Goal: Navigation & Orientation: Find specific page/section

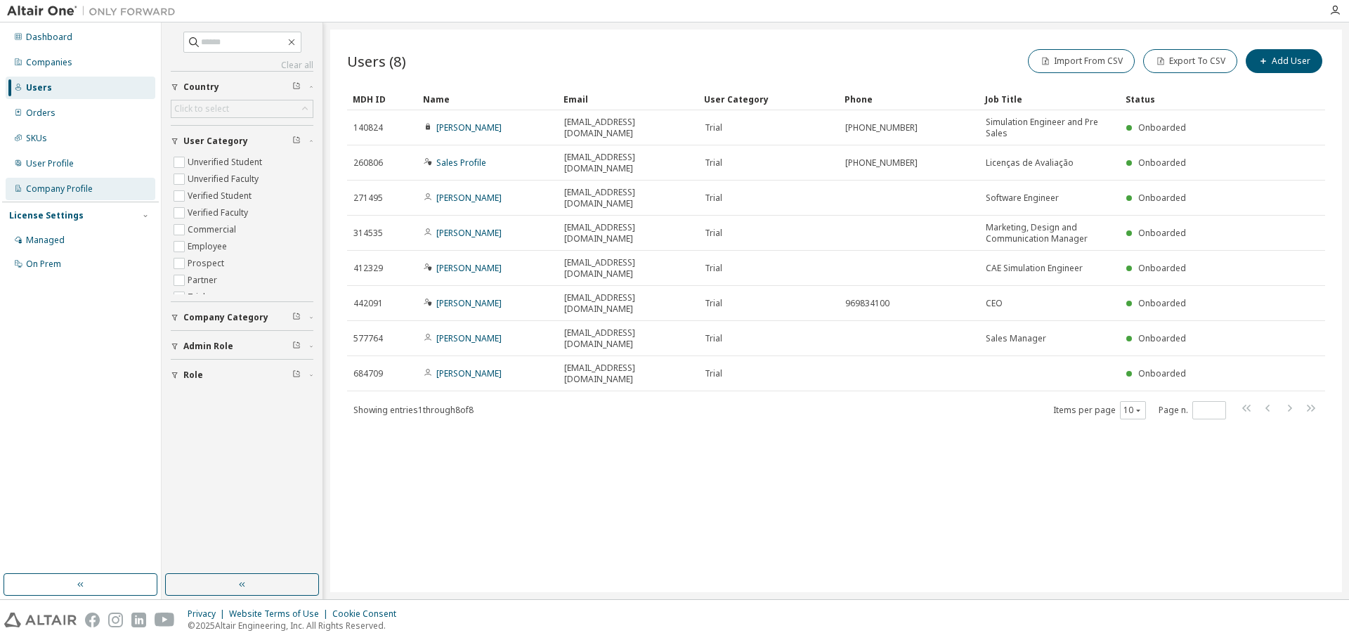
click at [79, 190] on div "Company Profile" at bounding box center [59, 188] width 67 height 11
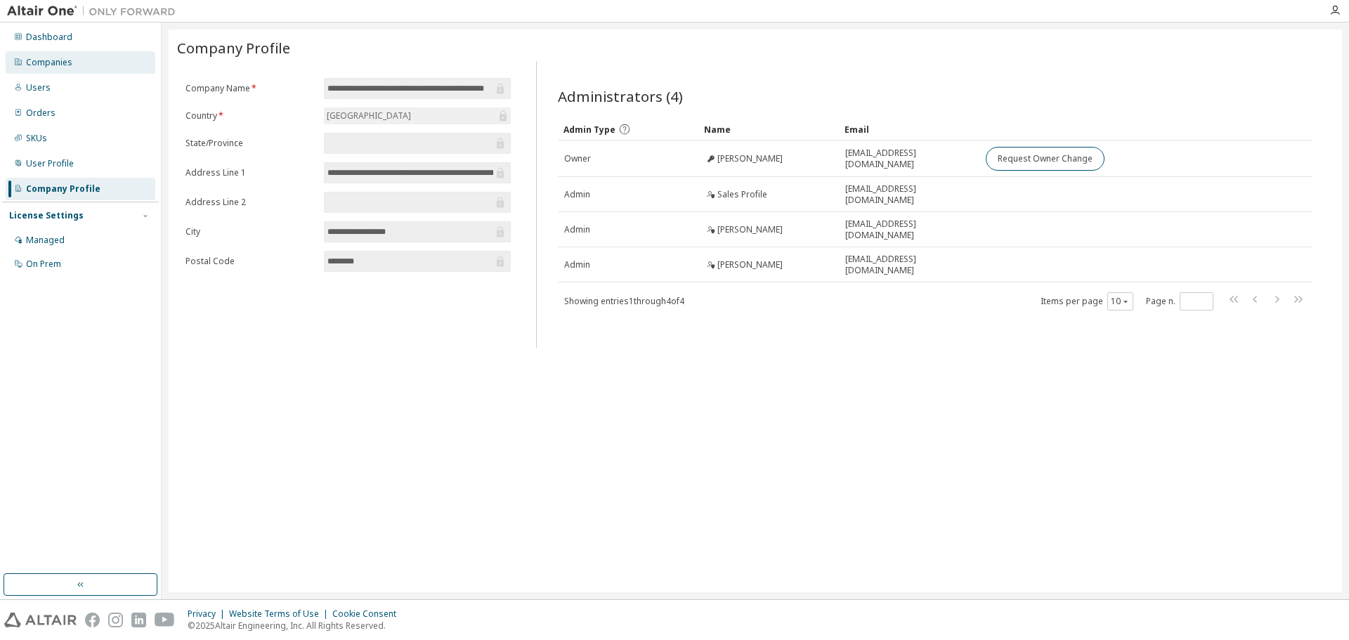
click at [68, 65] on div "Companies" at bounding box center [49, 62] width 46 height 11
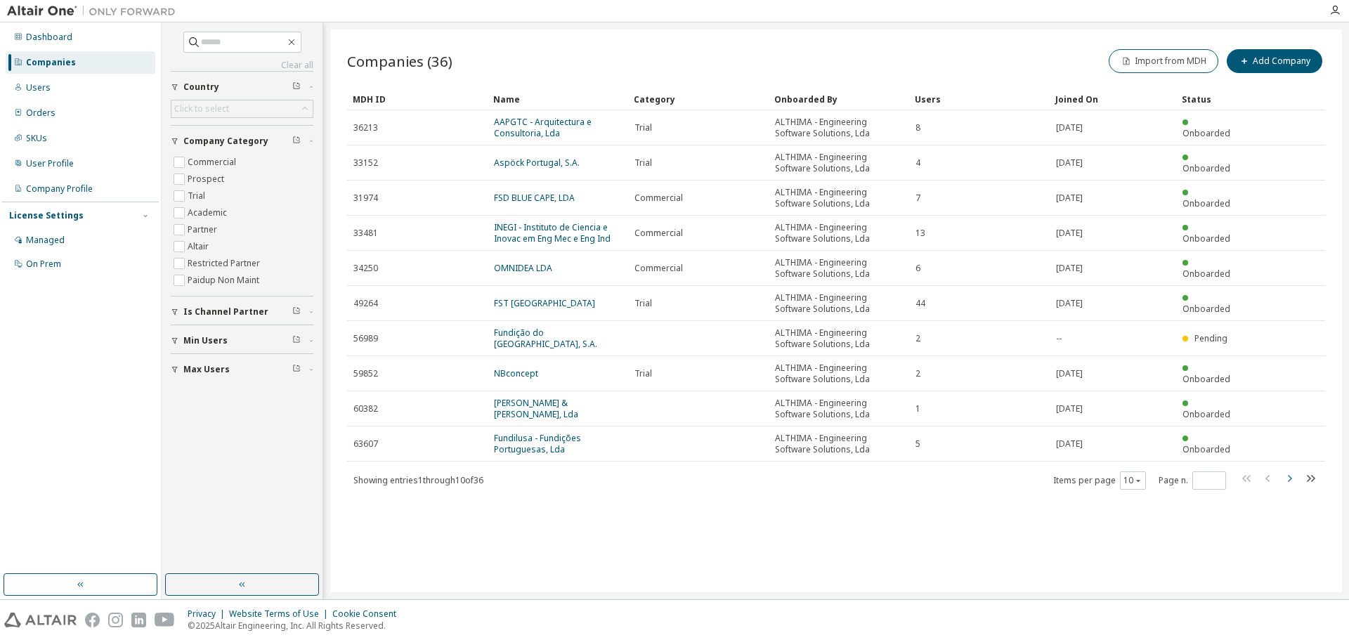
click at [1290, 478] on icon "button" at bounding box center [1289, 478] width 17 height 17
type input "*"
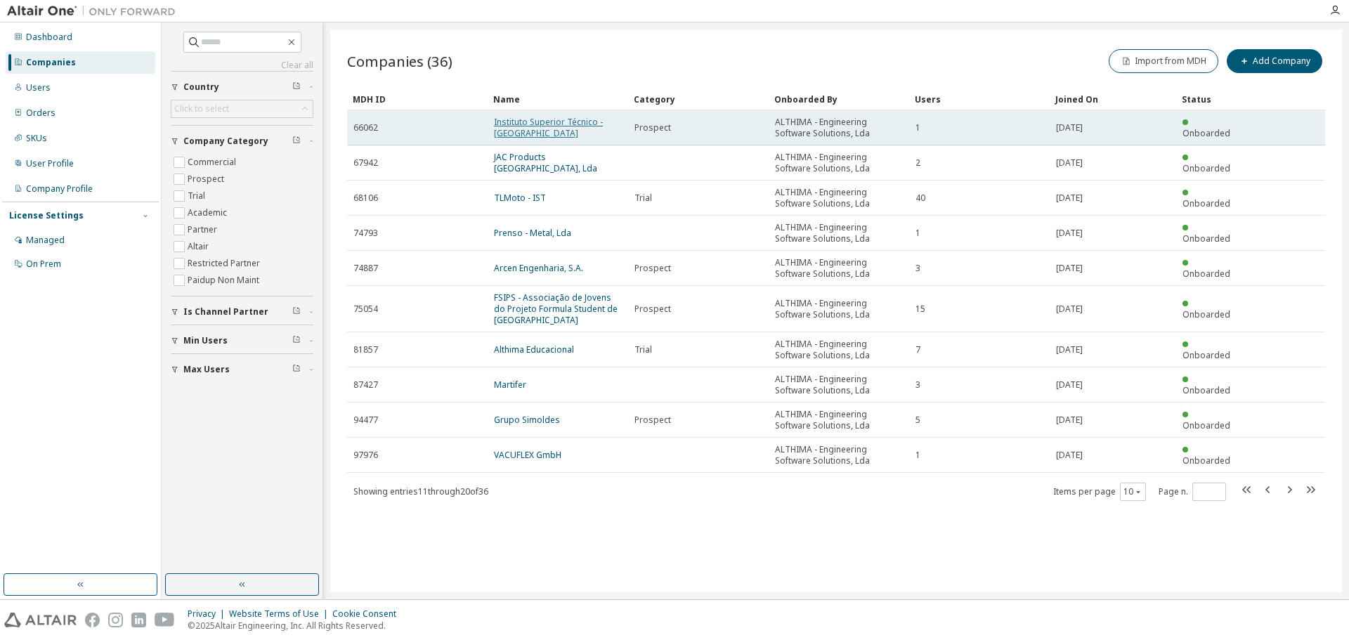
click at [511, 133] on link "Instituto Superior Técnico - [GEOGRAPHIC_DATA]" at bounding box center [548, 127] width 109 height 23
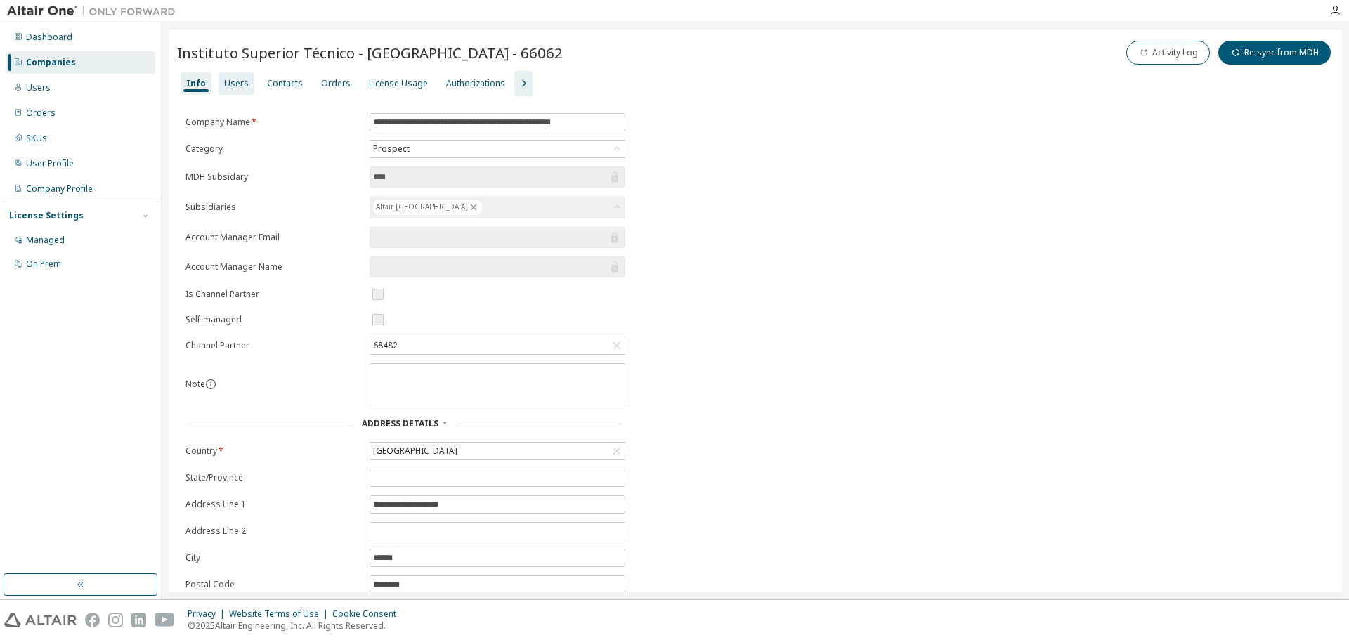
click at [224, 81] on div "Users" at bounding box center [236, 83] width 25 height 11
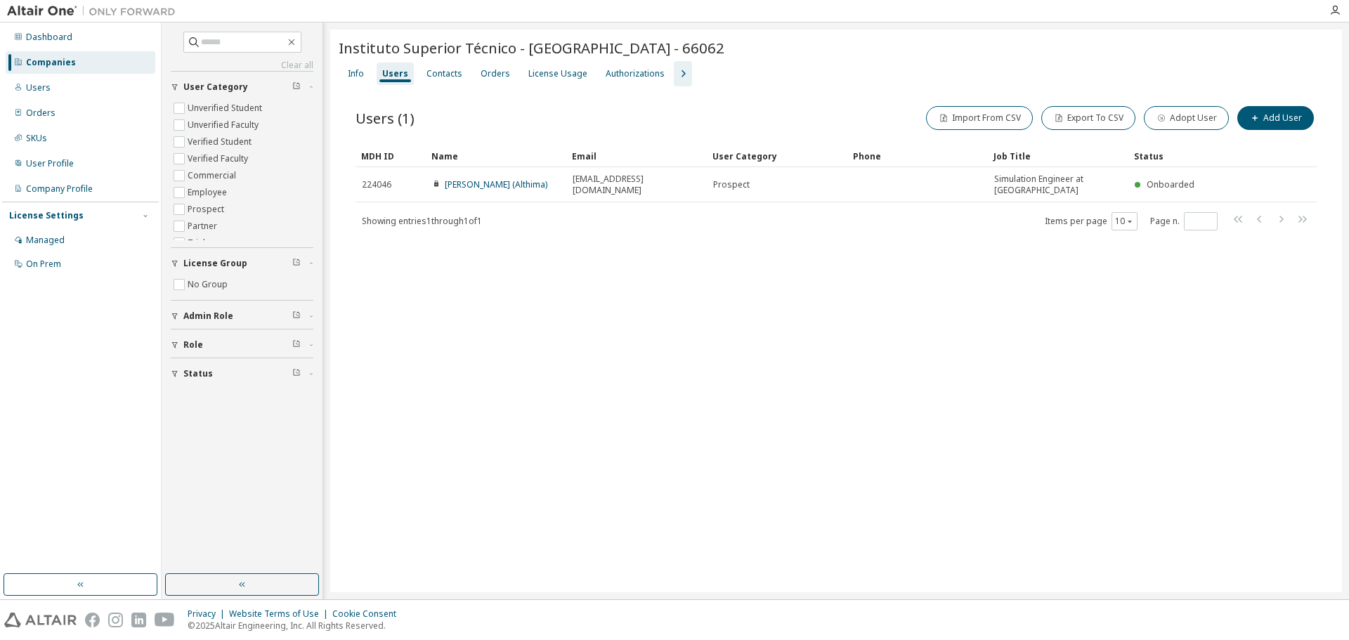
click at [592, 424] on div "Instituto Superior Técnico - [GEOGRAPHIC_DATA] - 66062 Clear Load Save Save As …" at bounding box center [836, 311] width 1012 height 563
click at [294, 41] on icon "button" at bounding box center [291, 42] width 6 height 6
click at [851, 409] on div "Instituto Superior Técnico - [GEOGRAPHIC_DATA] - 66062 Clear Load Save Save As …" at bounding box center [836, 311] width 1012 height 563
click at [450, 78] on div "Contacts" at bounding box center [444, 73] width 36 height 11
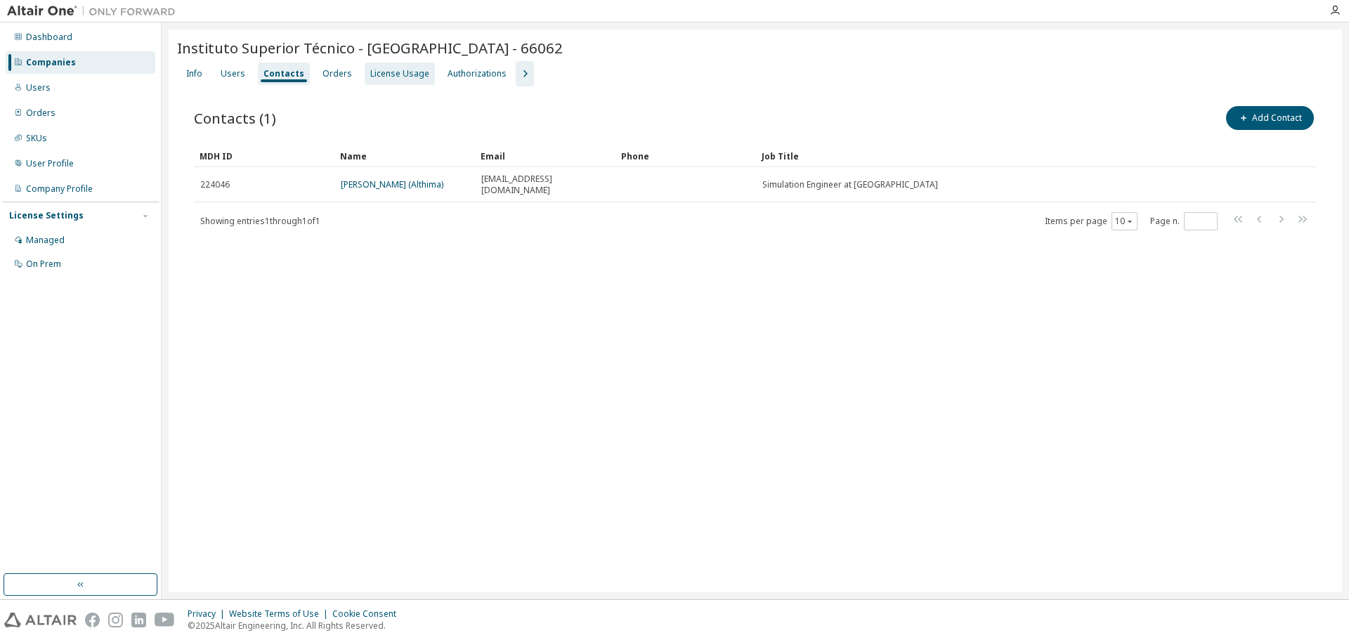
click at [386, 80] on div "License Usage" at bounding box center [400, 74] width 70 height 22
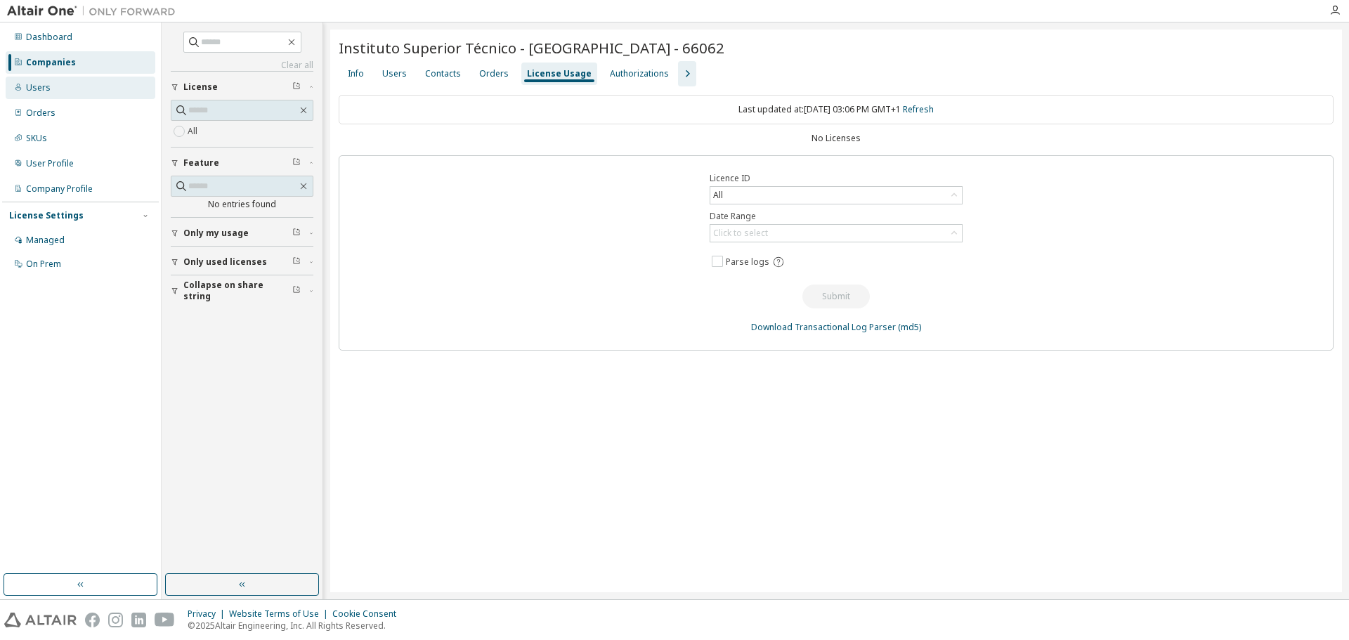
click at [41, 87] on div "Users" at bounding box center [38, 87] width 25 height 11
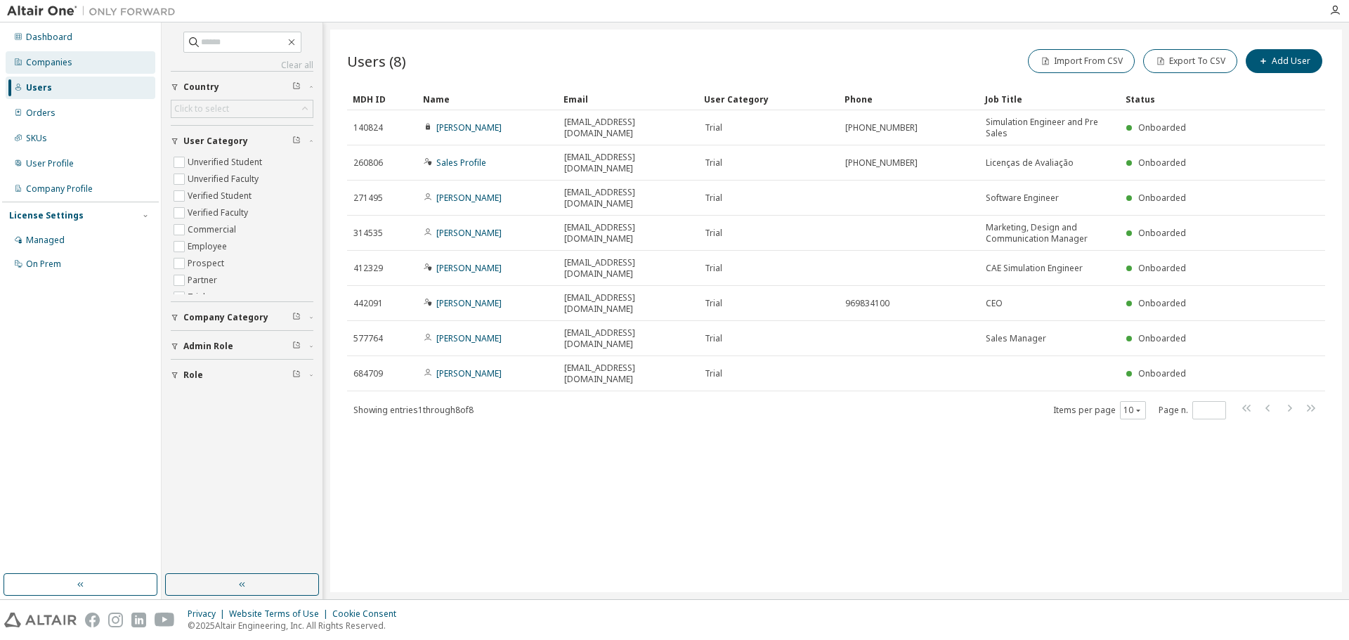
click at [49, 65] on div "Companies" at bounding box center [49, 62] width 46 height 11
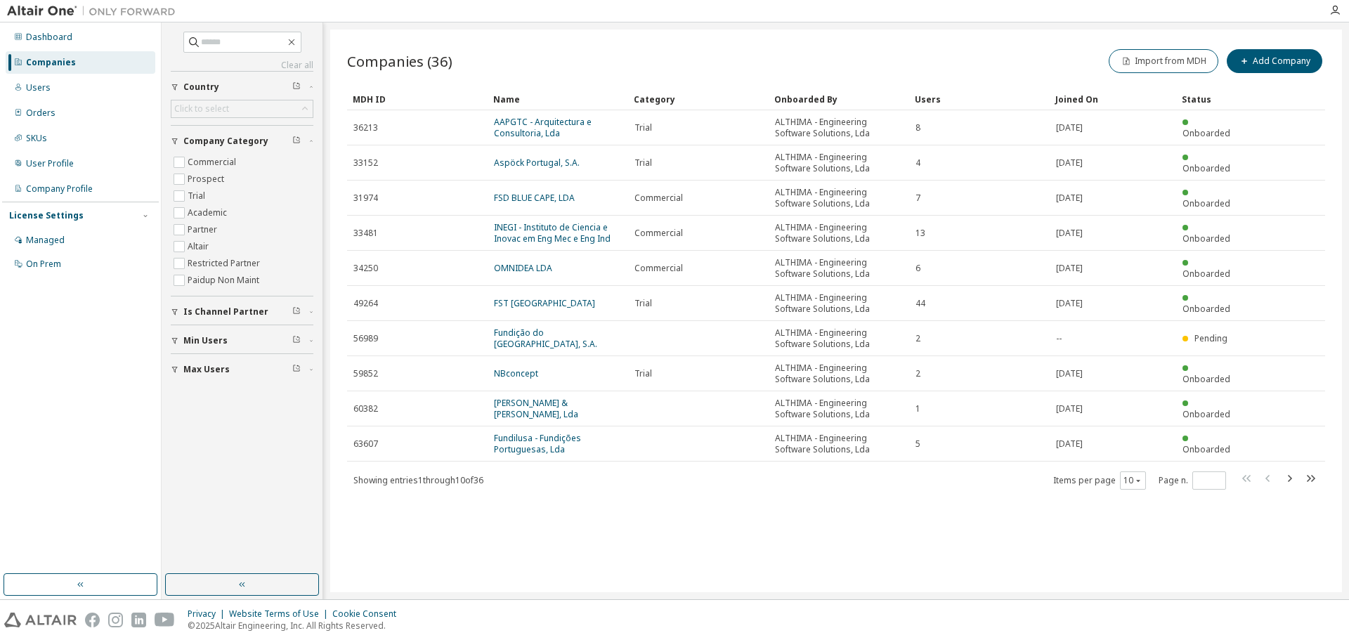
click at [49, 65] on div "Companies" at bounding box center [51, 62] width 50 height 11
click at [1291, 478] on icon "button" at bounding box center [1290, 478] width 4 height 7
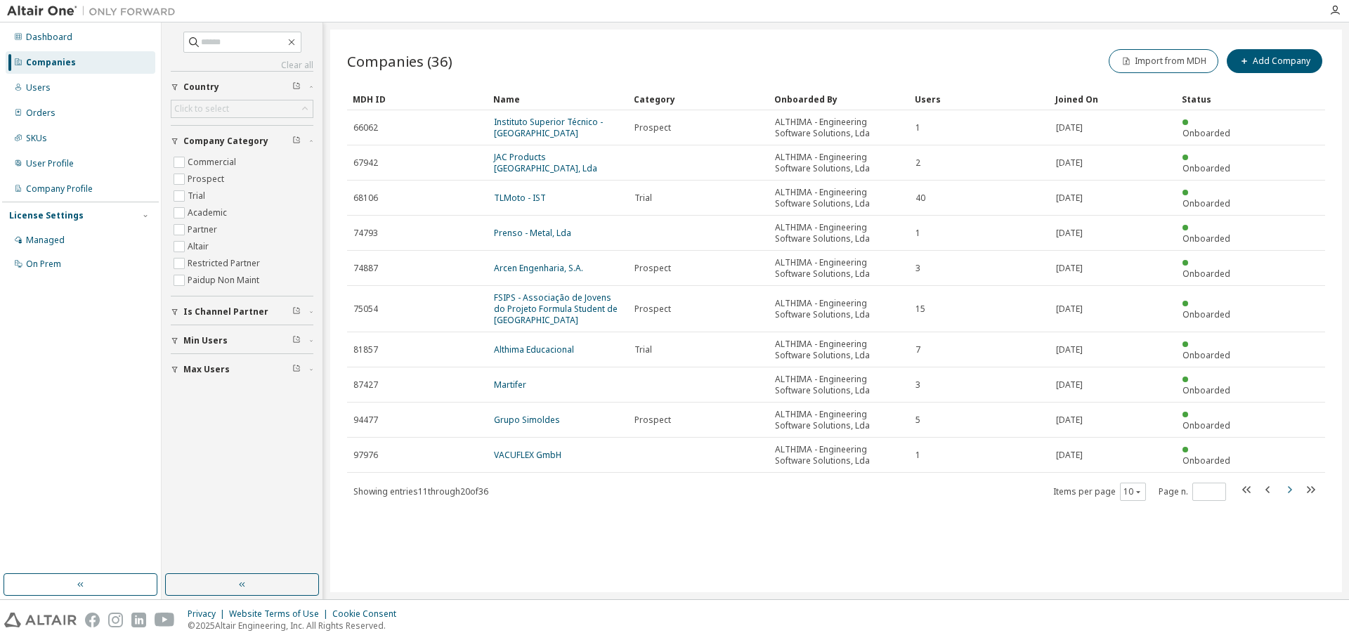
click at [1288, 491] on icon "button" at bounding box center [1289, 489] width 17 height 17
type input "*"
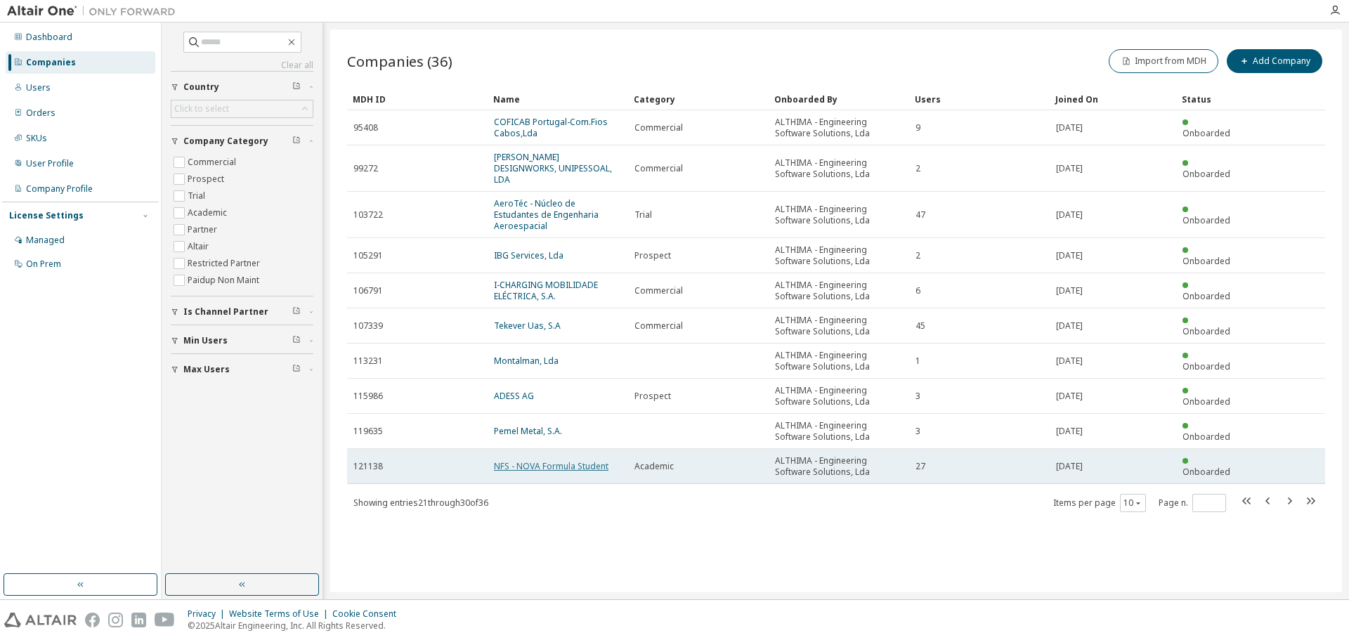
click at [563, 460] on link "NFS - NOVA Formula Student" at bounding box center [551, 466] width 114 height 12
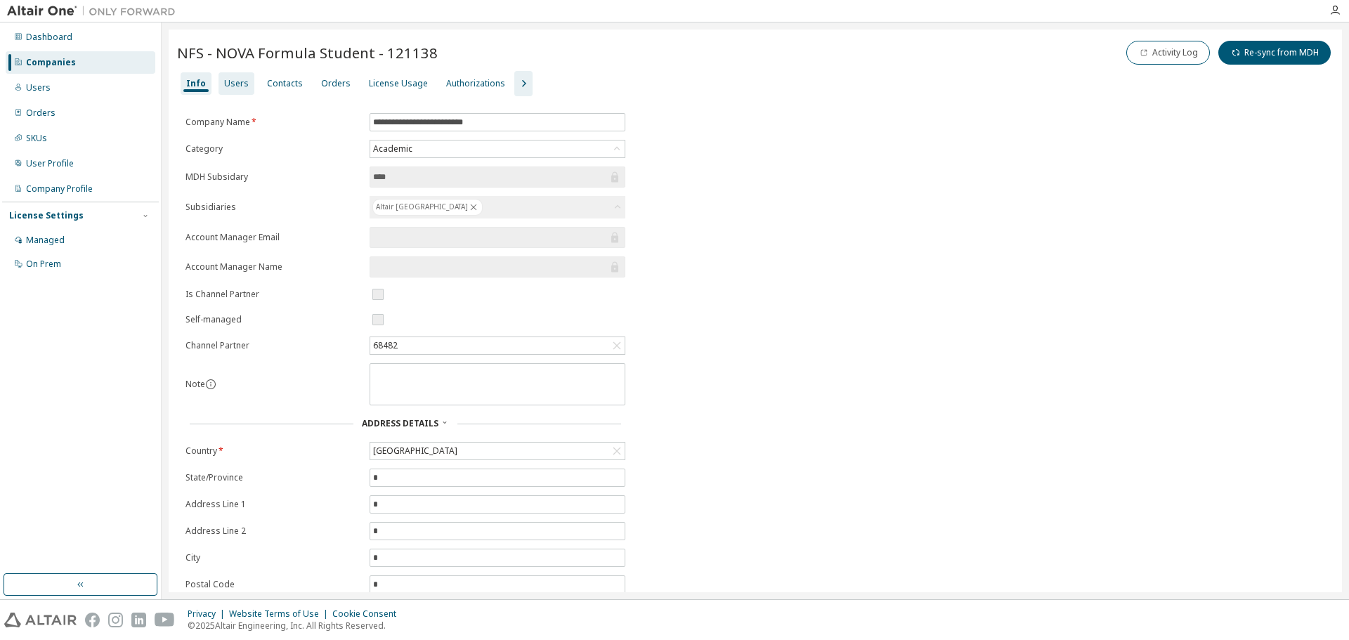
click at [220, 81] on div "Users" at bounding box center [236, 83] width 36 height 22
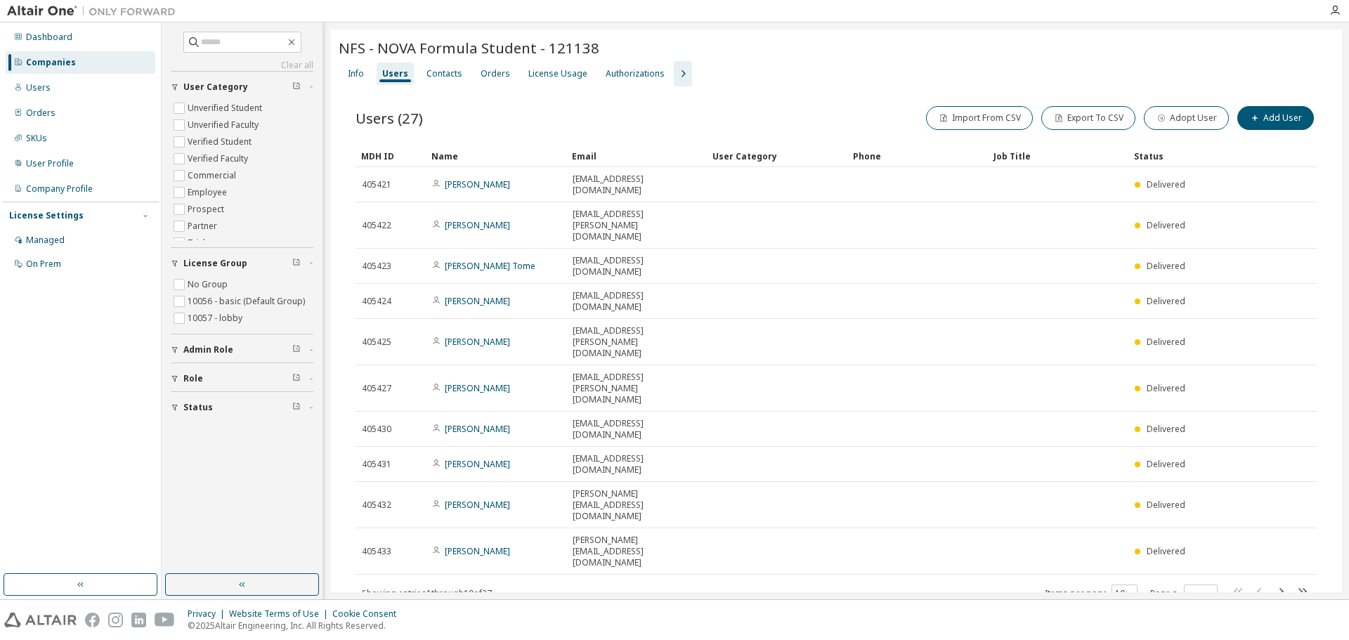
click at [511, 504] on div "NFS - NOVA Formula Student - 121138 Clear Load Save Save As Field Operator Valu…" at bounding box center [836, 339] width 1012 height 619
click at [450, 73] on div "Contacts" at bounding box center [444, 73] width 36 height 11
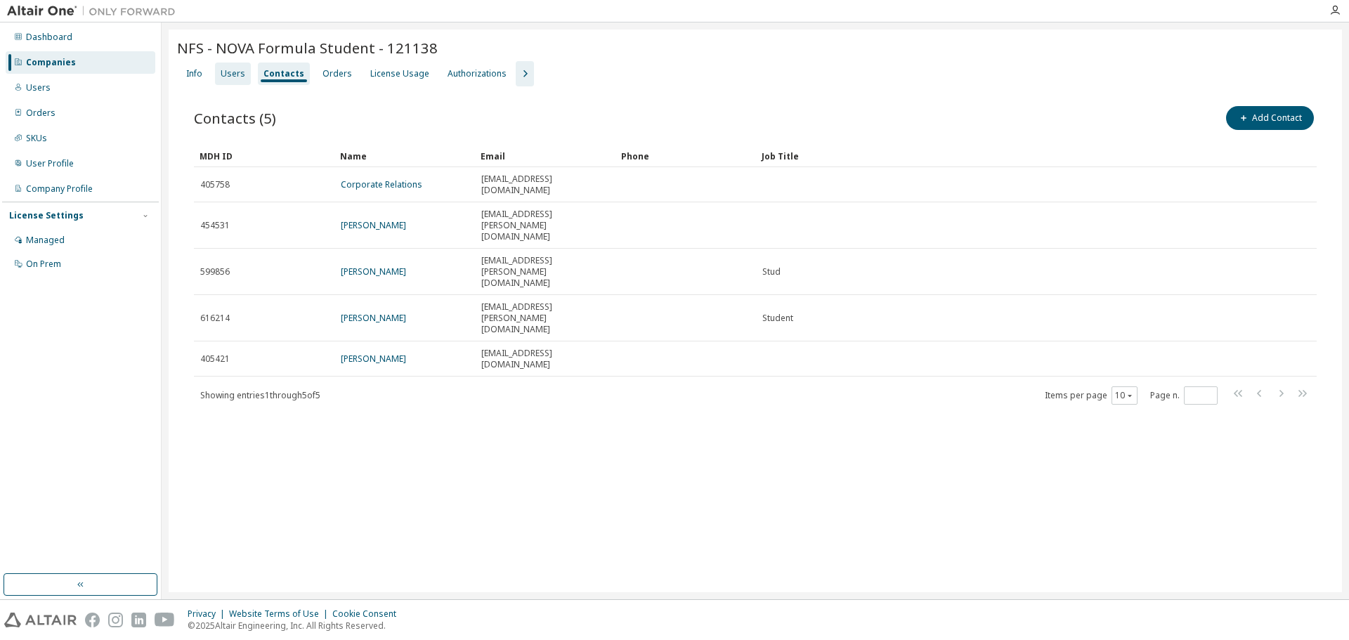
click at [222, 75] on div "Users" at bounding box center [233, 73] width 25 height 11
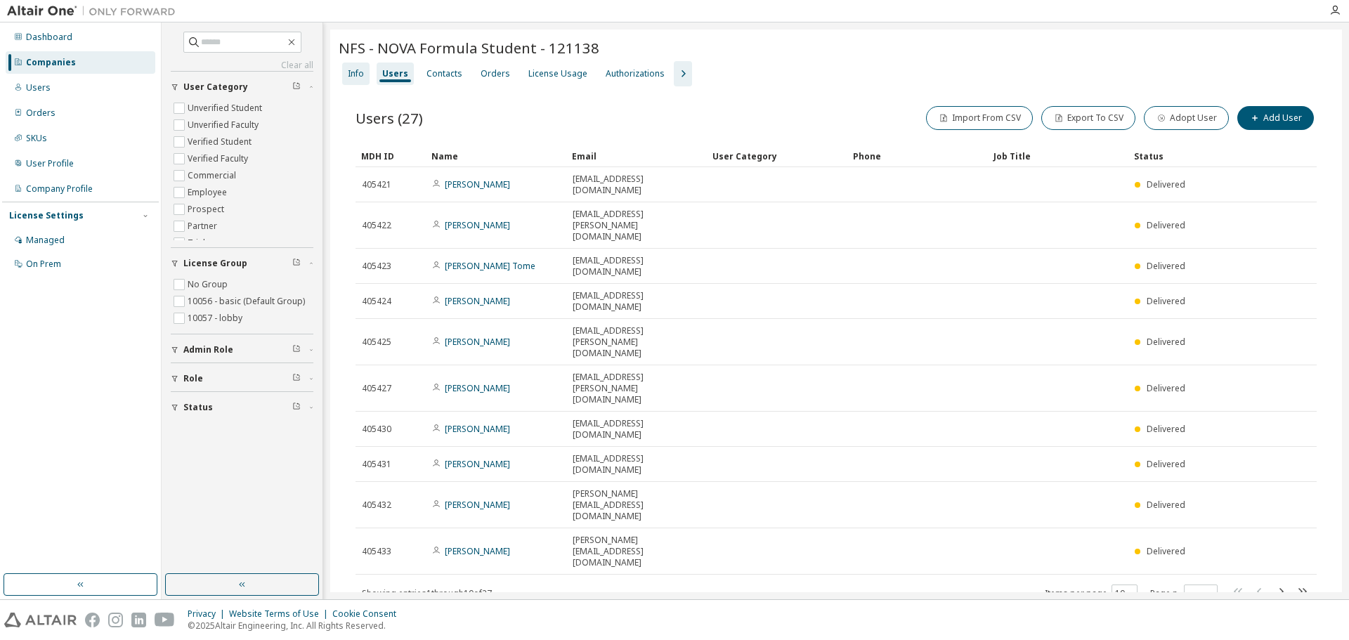
click at [202, 75] on button "User Category" at bounding box center [242, 87] width 143 height 31
click at [28, 65] on div "Companies" at bounding box center [51, 62] width 50 height 11
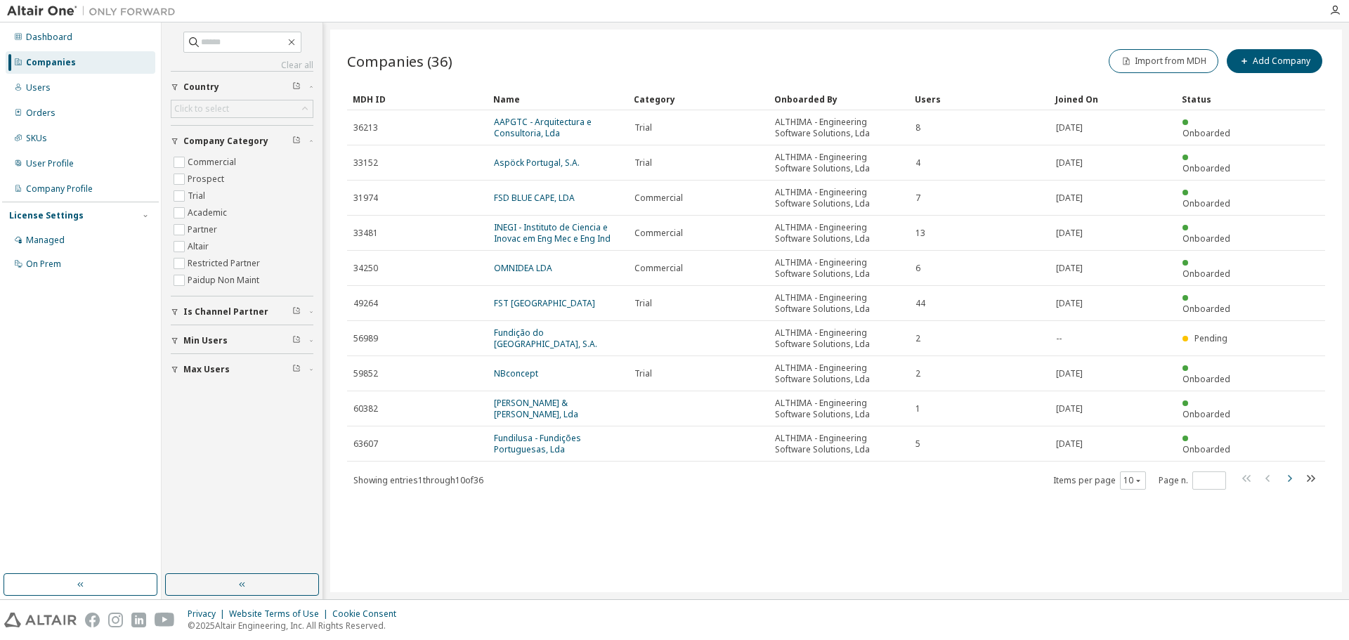
click at [1290, 478] on icon "button" at bounding box center [1290, 478] width 4 height 7
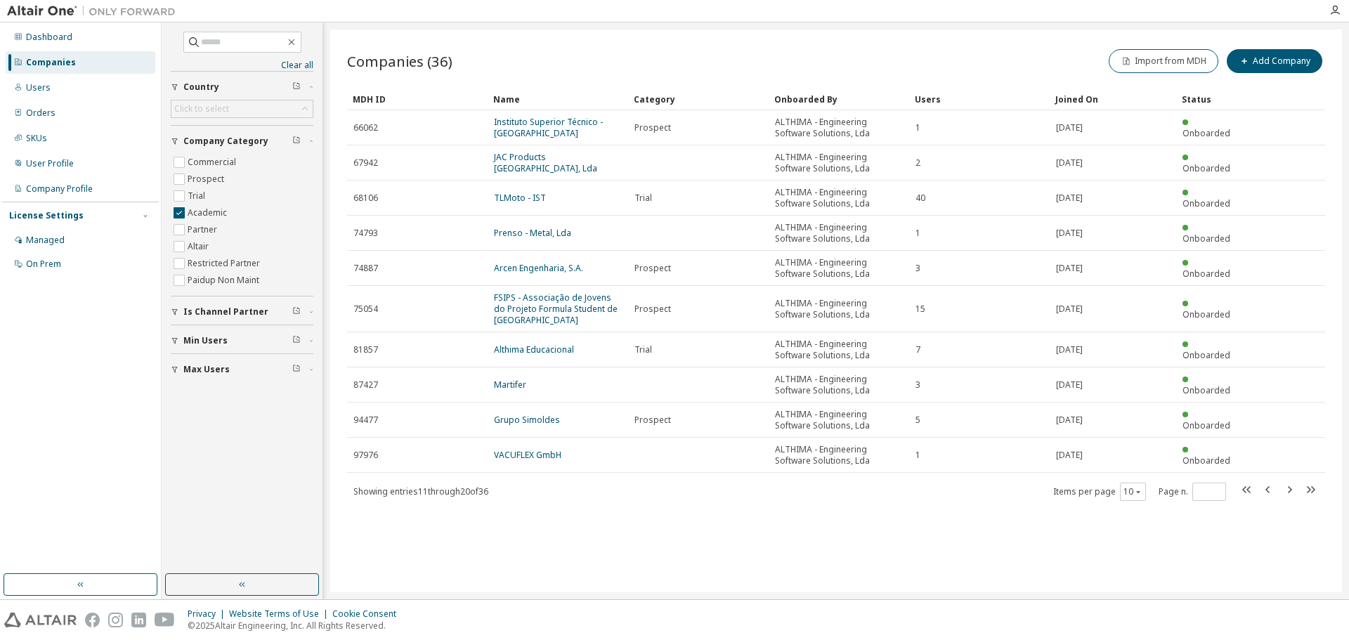
type input "*"
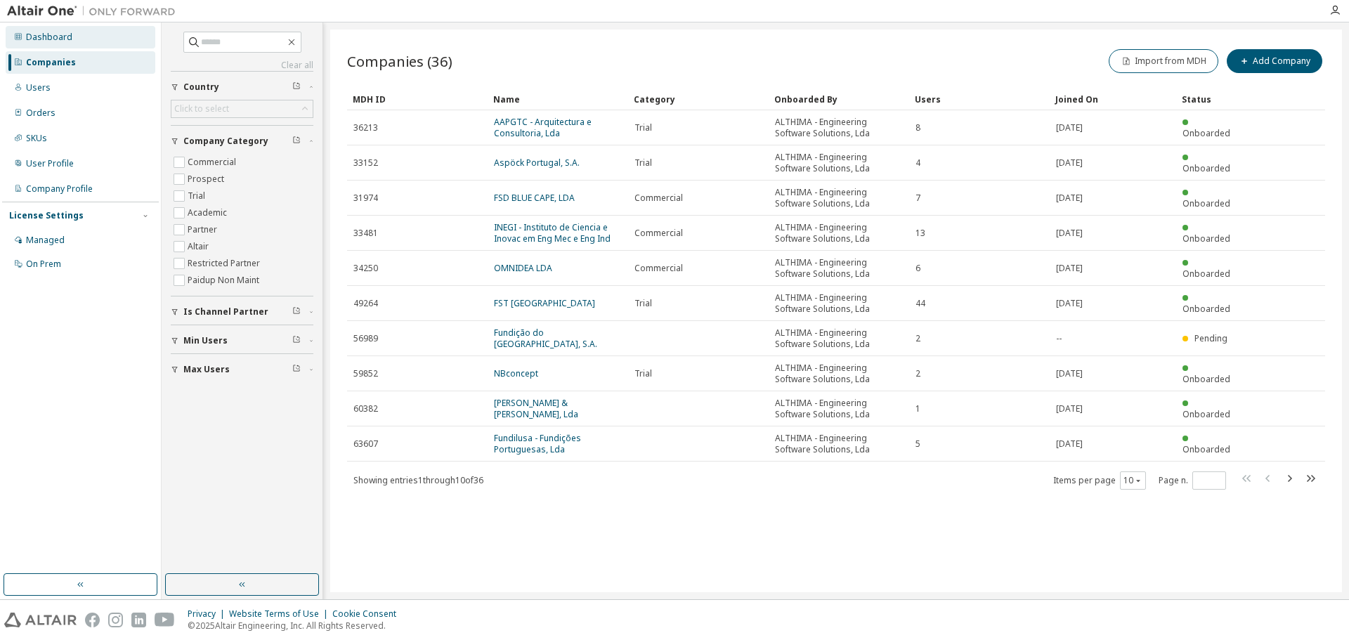
click at [84, 38] on div "Dashboard" at bounding box center [81, 37] width 150 height 22
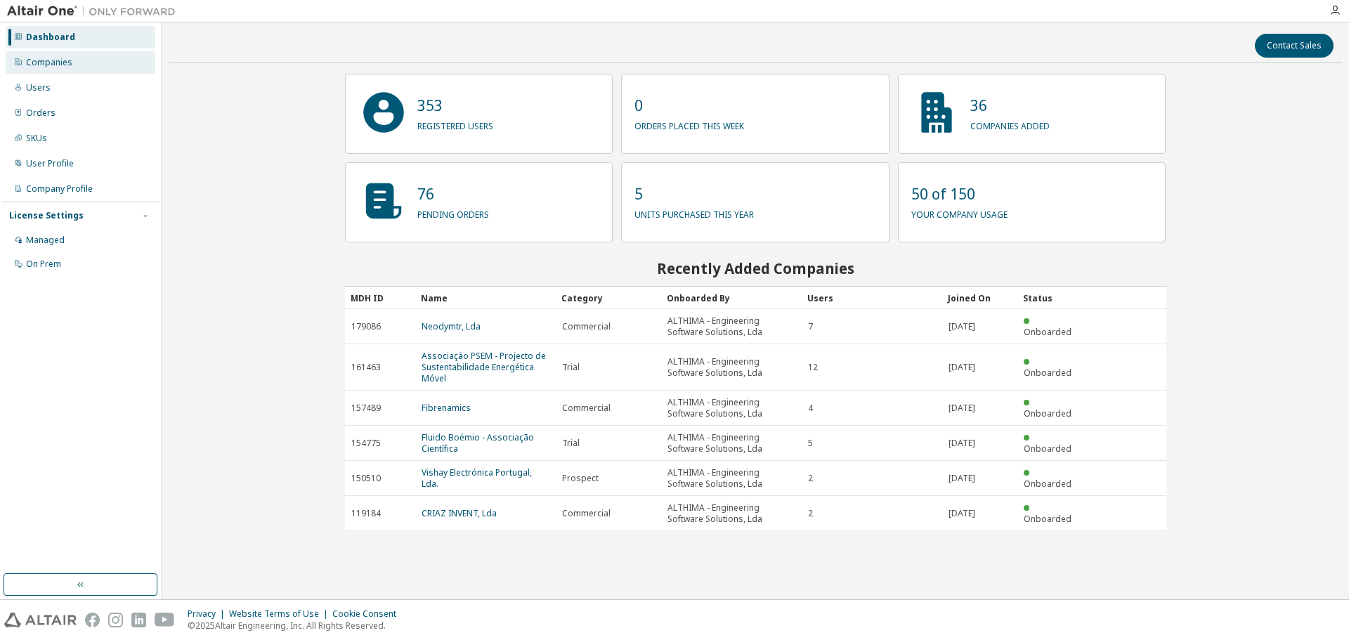
click at [85, 65] on div "Companies" at bounding box center [81, 62] width 150 height 22
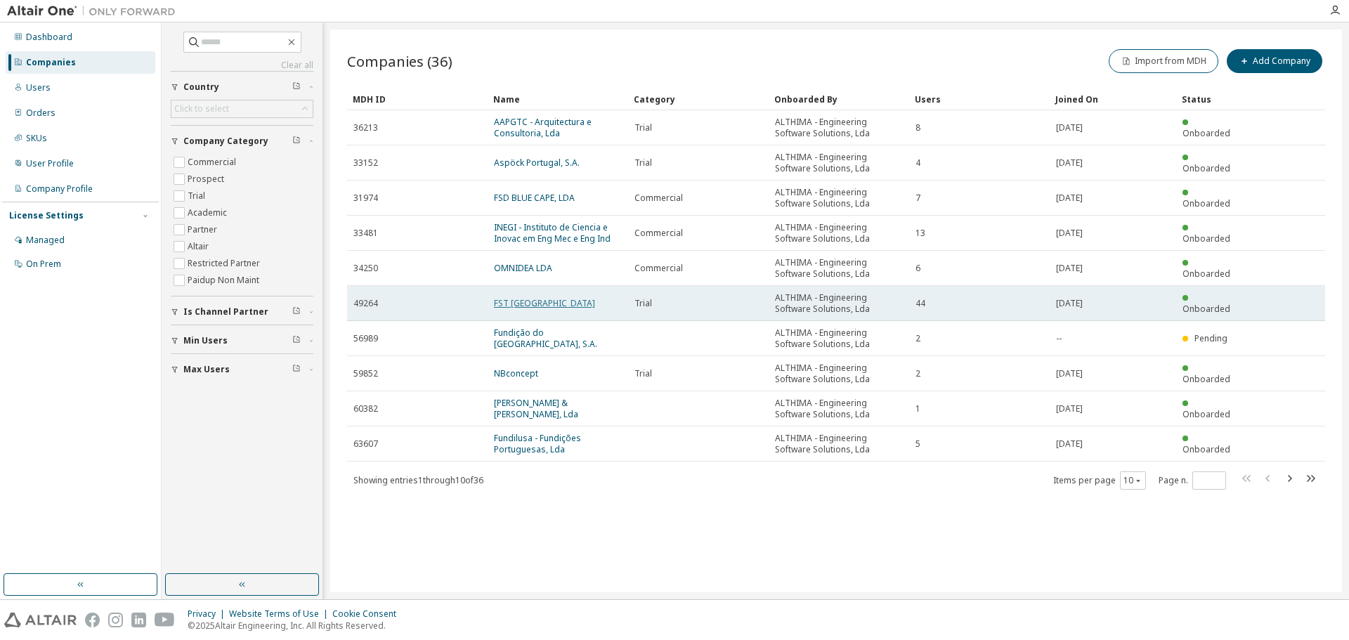
click at [507, 304] on link "FST [GEOGRAPHIC_DATA]" at bounding box center [544, 303] width 101 height 12
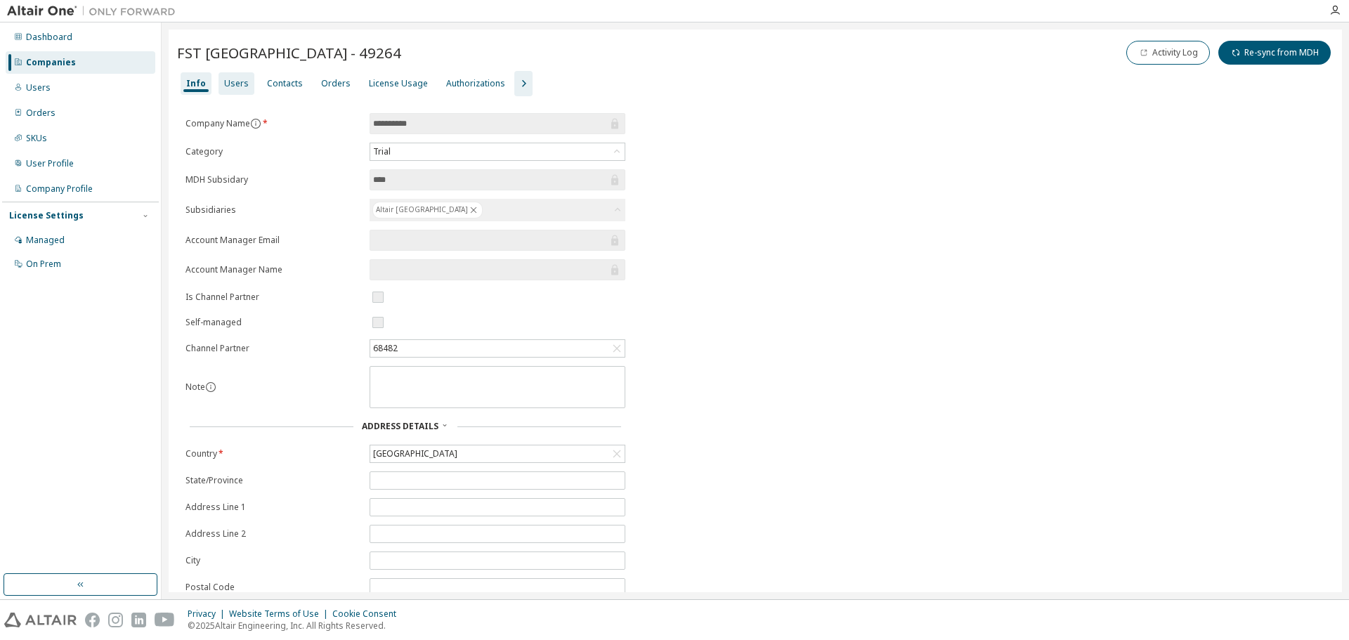
click at [235, 89] on div "Users" at bounding box center [236, 83] width 36 height 22
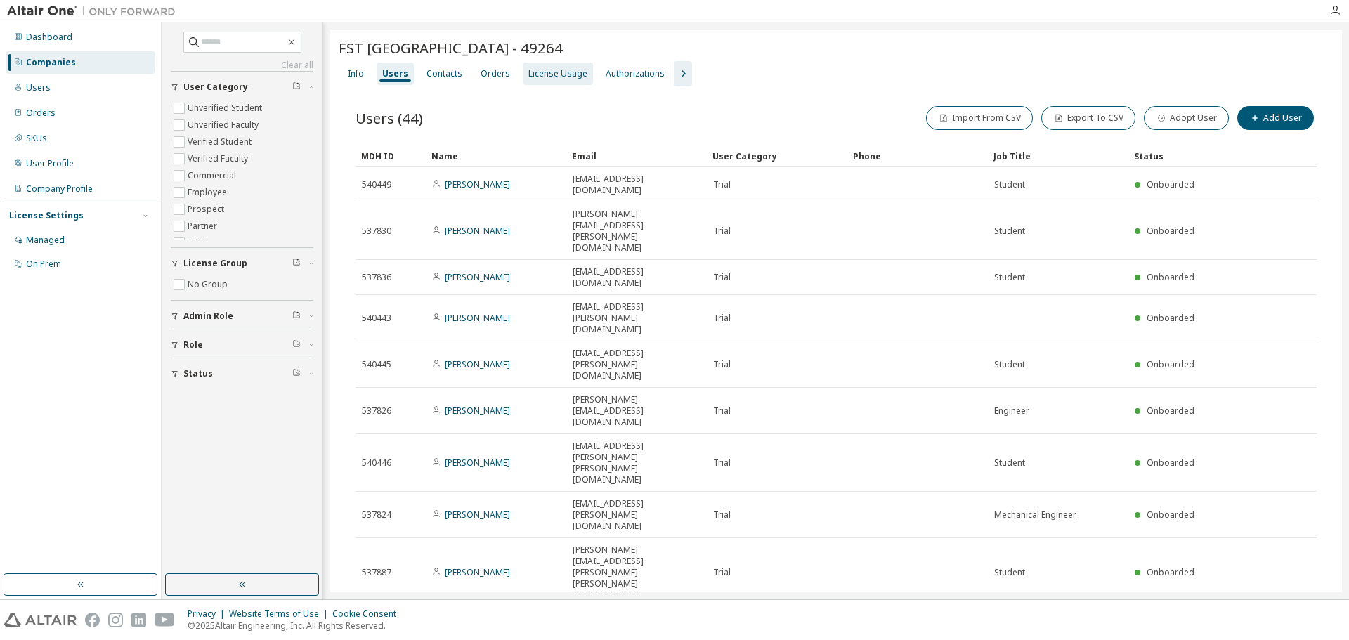
click at [549, 75] on div "License Usage" at bounding box center [557, 73] width 59 height 11
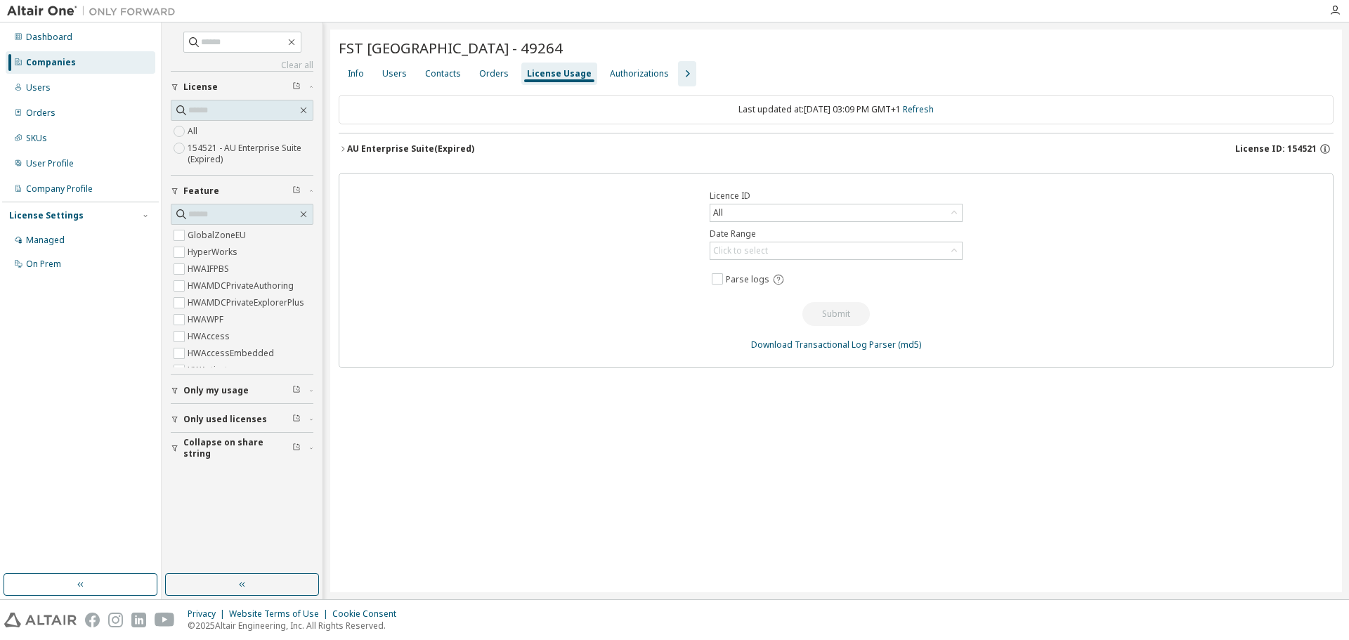
click at [345, 152] on icon "button" at bounding box center [343, 149] width 8 height 8
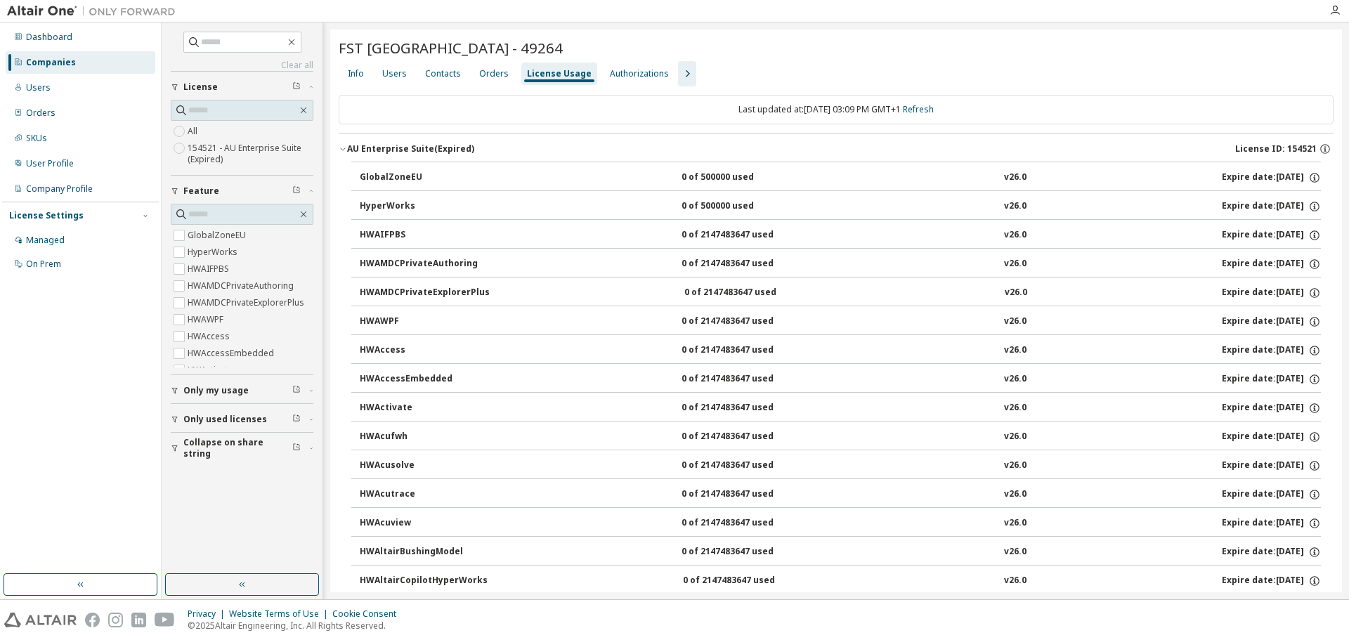
click at [42, 66] on div "Companies" at bounding box center [51, 62] width 50 height 11
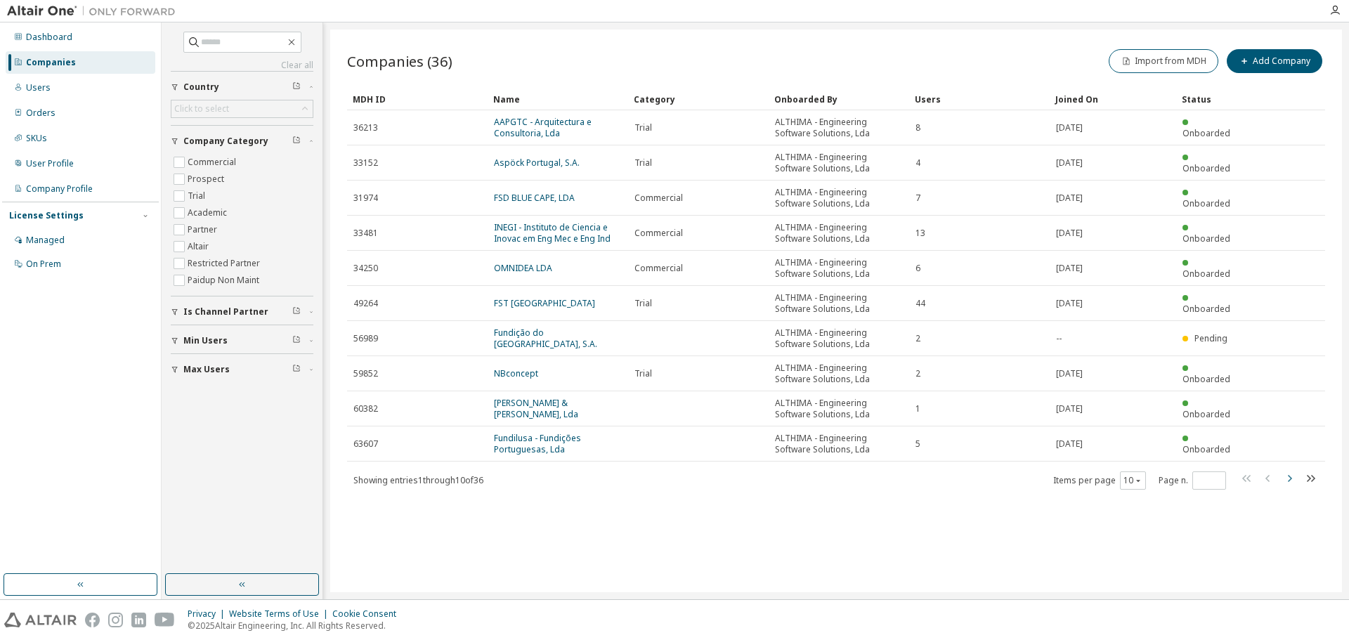
click at [1292, 479] on icon "button" at bounding box center [1289, 478] width 17 height 17
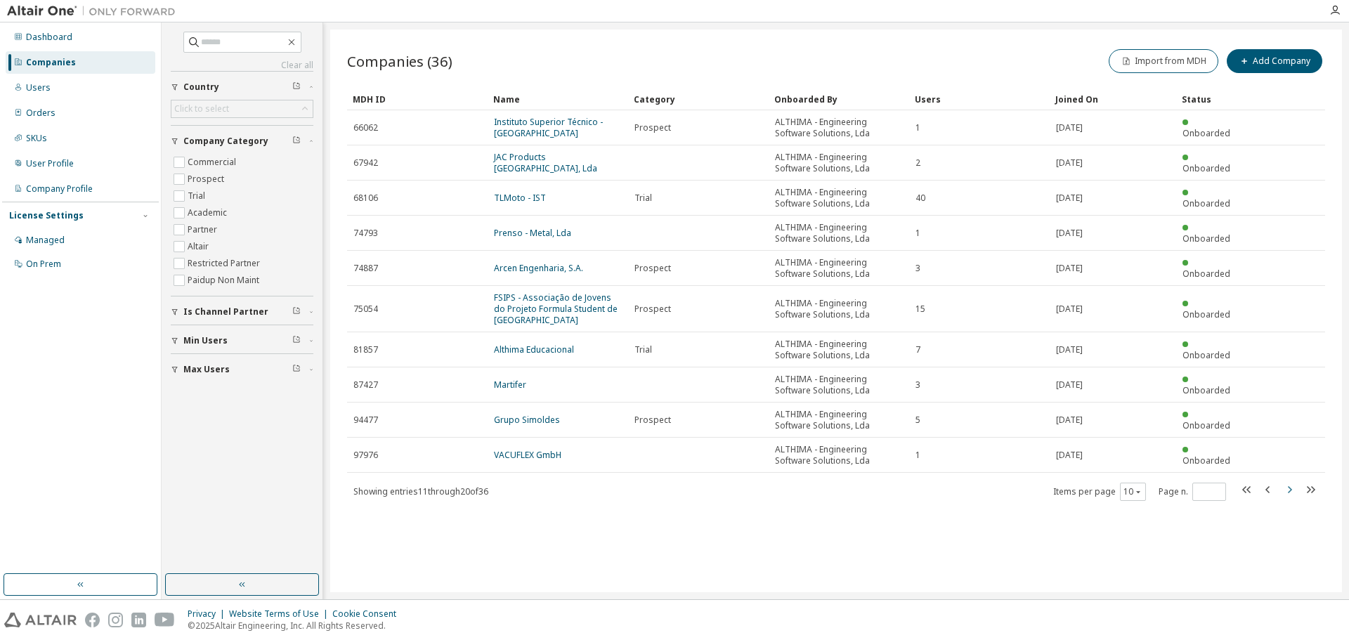
click at [1287, 489] on icon "button" at bounding box center [1289, 489] width 17 height 17
type input "*"
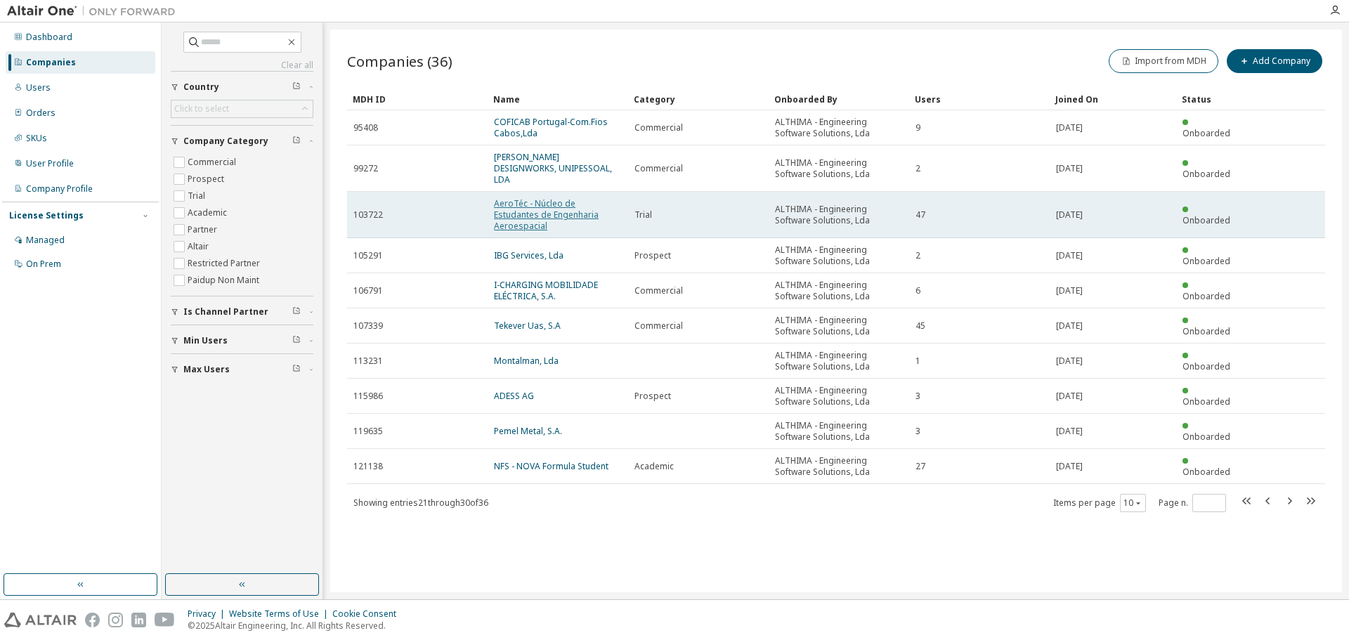
click at [545, 217] on link "AeroTéc - Núcleo de Estudantes de Engenharia Aeroespacial" at bounding box center [546, 214] width 105 height 34
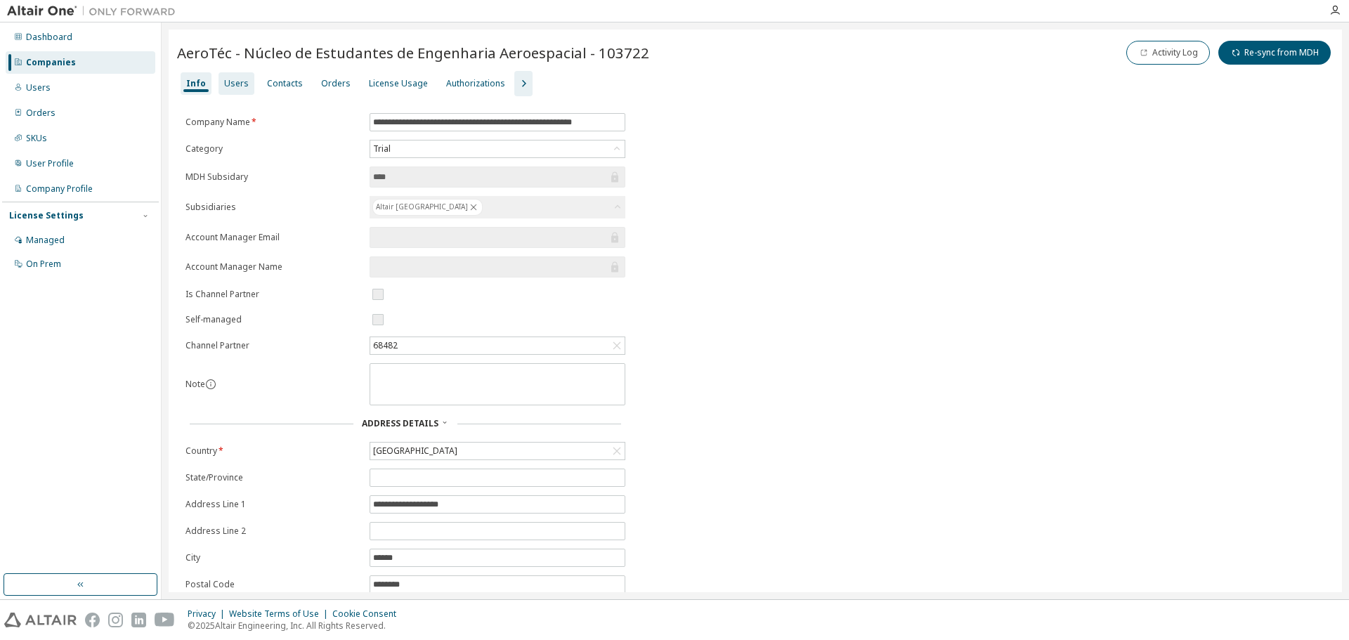
click at [231, 79] on div "Users" at bounding box center [236, 83] width 25 height 11
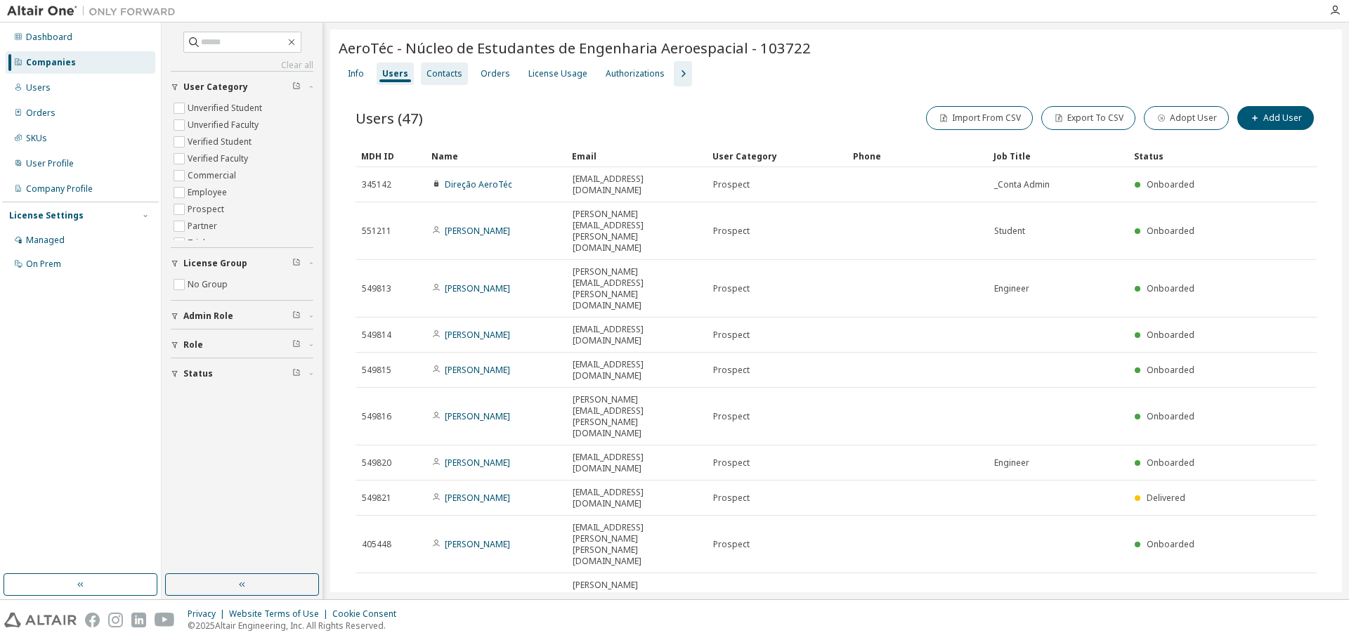
click at [429, 76] on div "Contacts" at bounding box center [444, 73] width 36 height 11
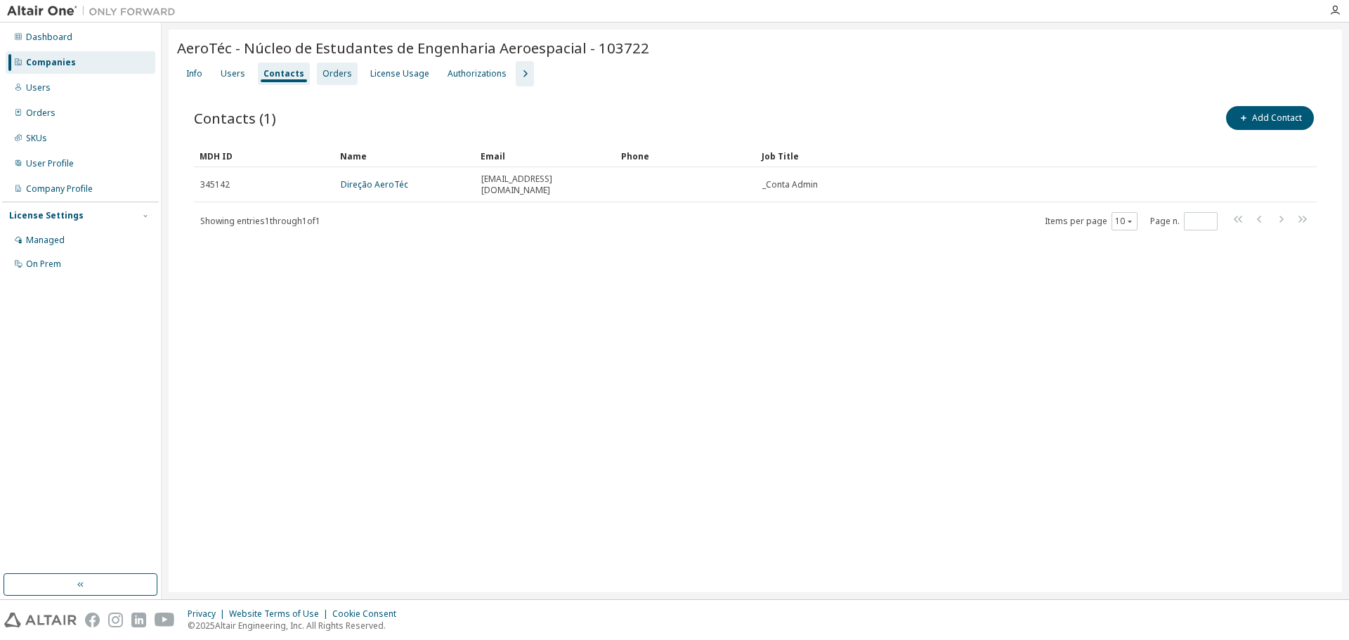
click at [317, 72] on div "Orders" at bounding box center [337, 74] width 41 height 22
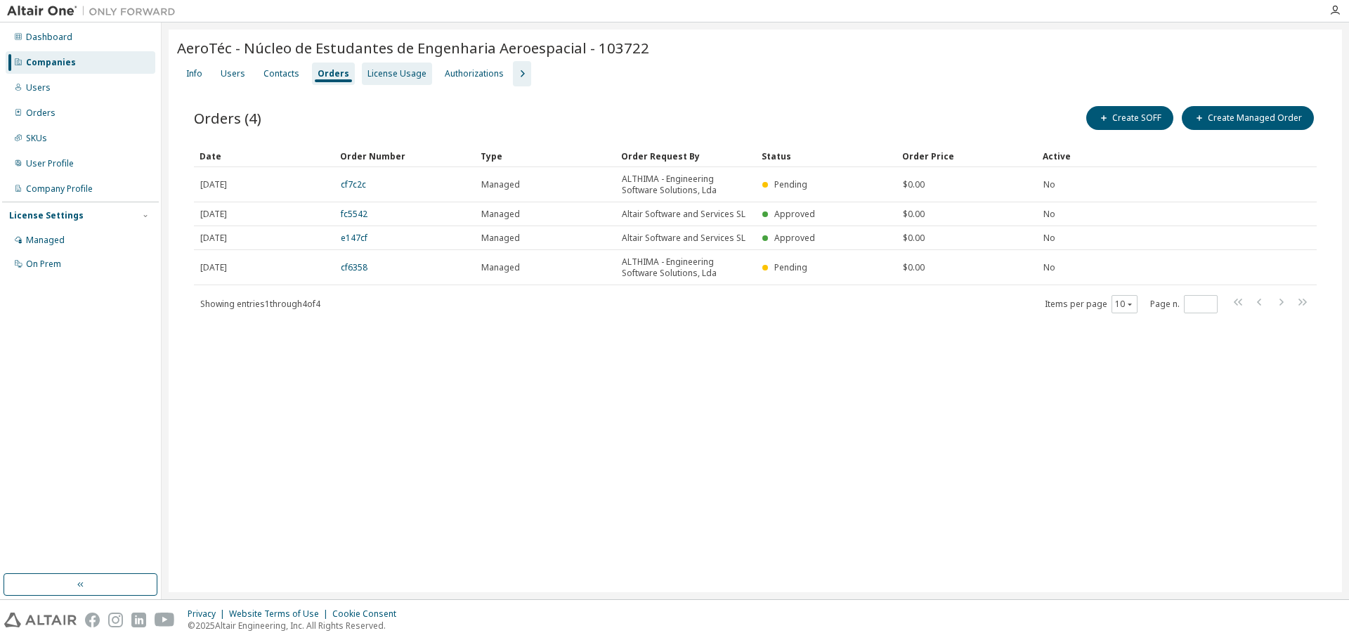
click at [379, 76] on div "License Usage" at bounding box center [396, 73] width 59 height 11
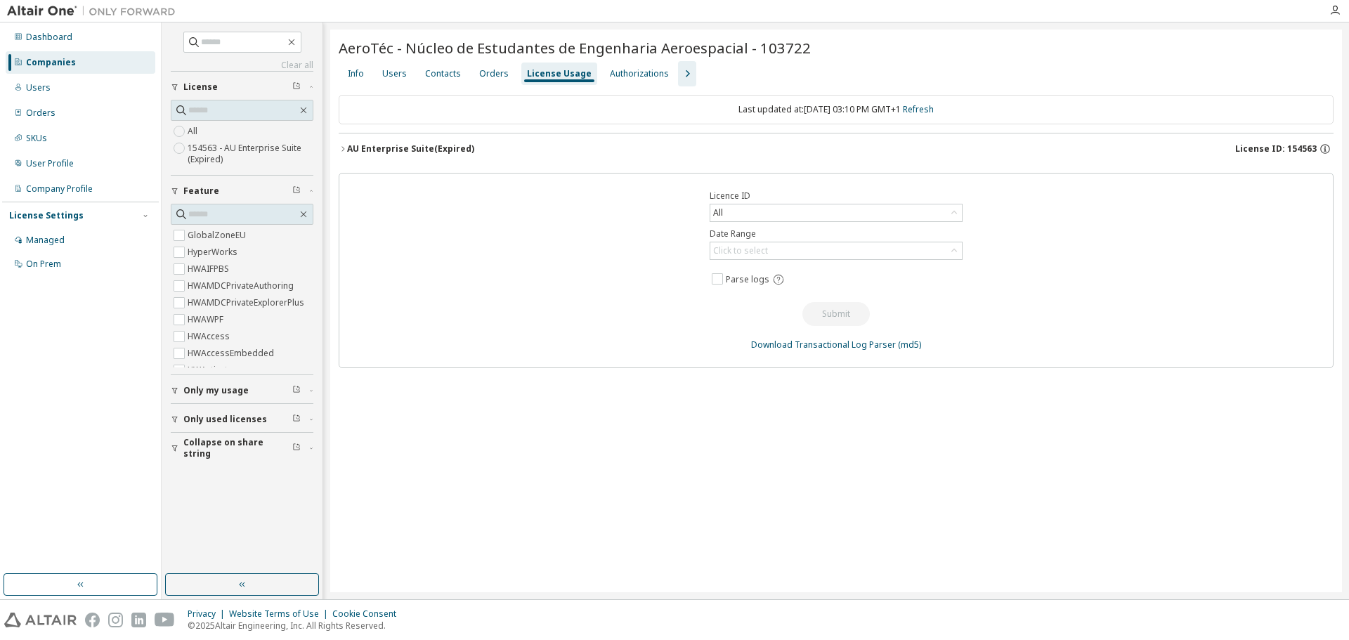
click at [343, 148] on icon "button" at bounding box center [342, 148] width 3 height 5
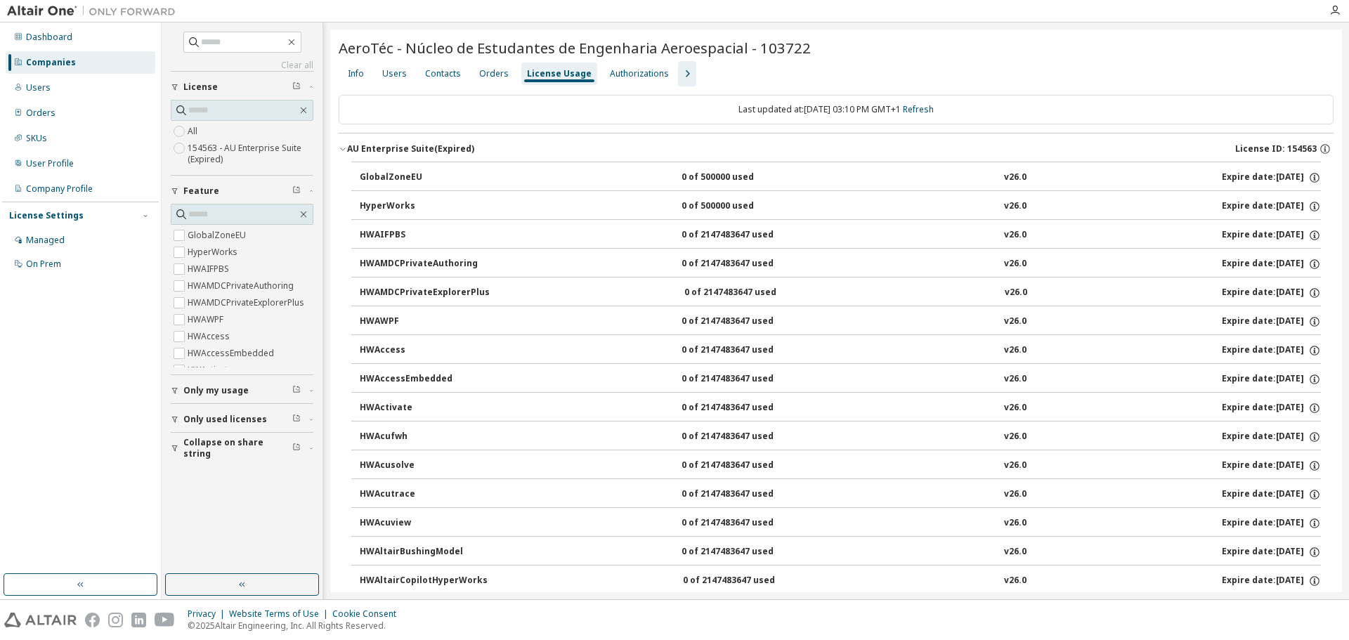
click at [342, 155] on button "AU Enterprise Suite (Expired) License ID: 154563" at bounding box center [836, 148] width 995 height 31
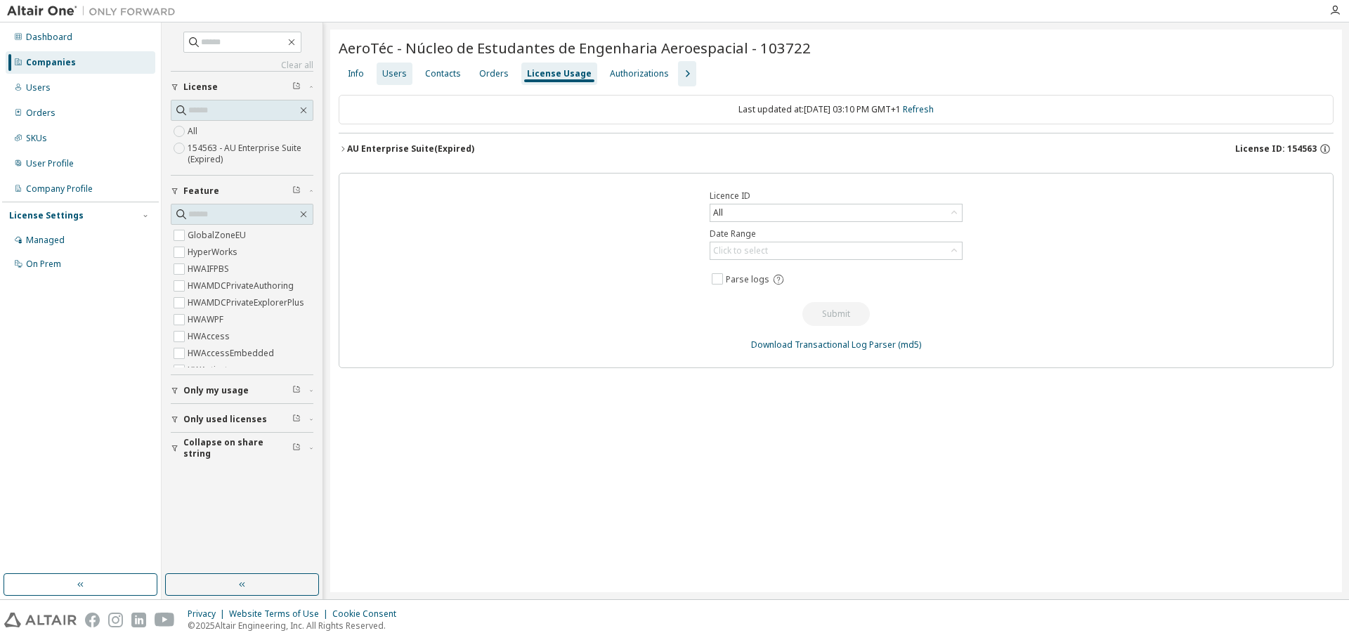
click at [386, 73] on div "Users" at bounding box center [394, 73] width 25 height 11
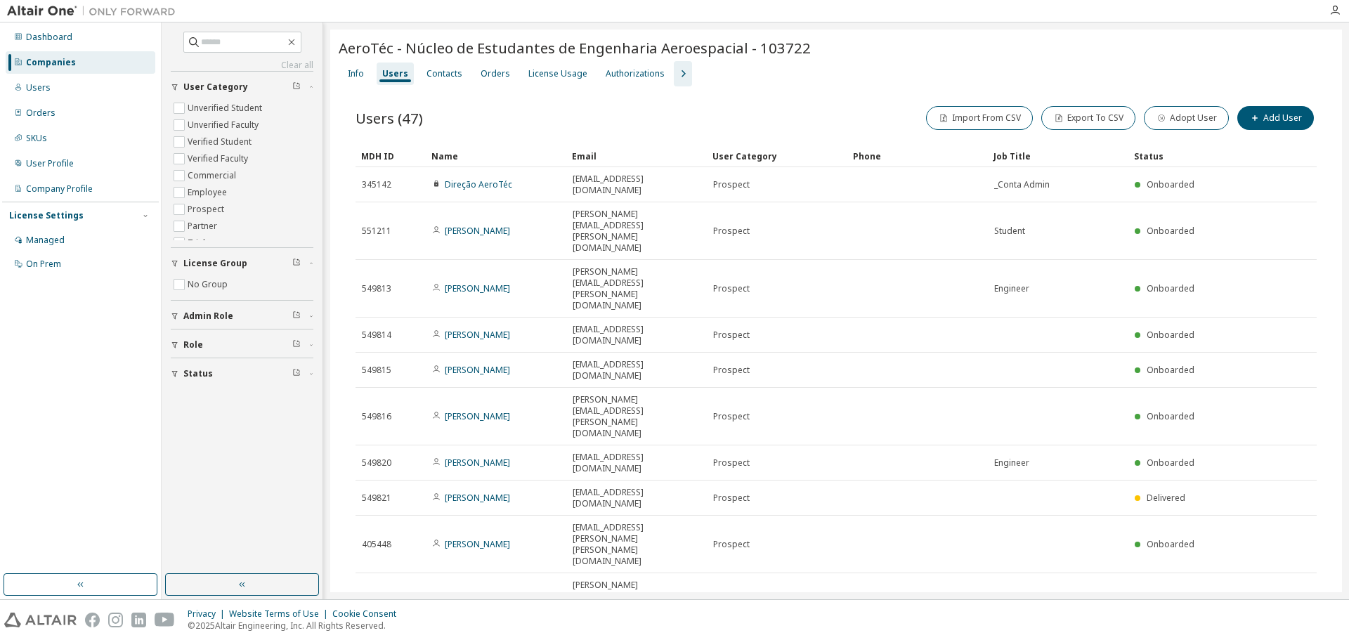
click at [627, 53] on span "AeroTéc - Núcleo de Estudantes de Engenharia Aeroespacial - 103722" at bounding box center [575, 48] width 472 height 20
click at [624, 72] on div "Authorizations" at bounding box center [635, 73] width 59 height 11
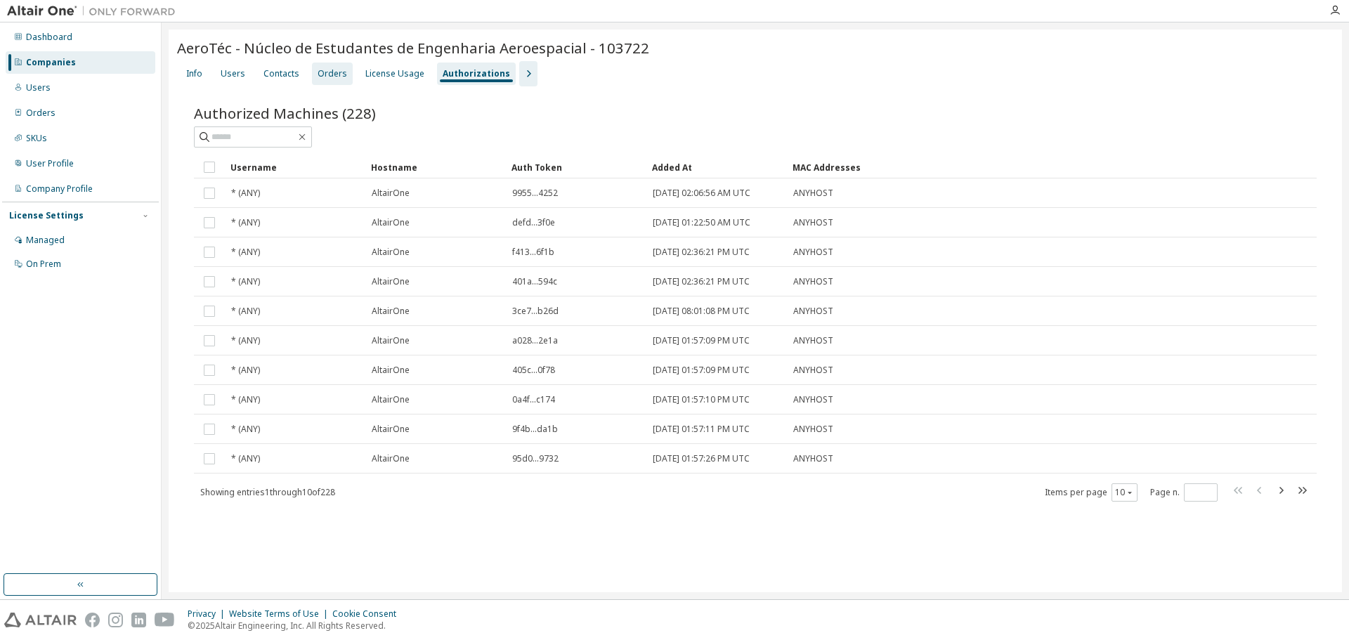
click at [343, 74] on div "Orders" at bounding box center [332, 74] width 41 height 22
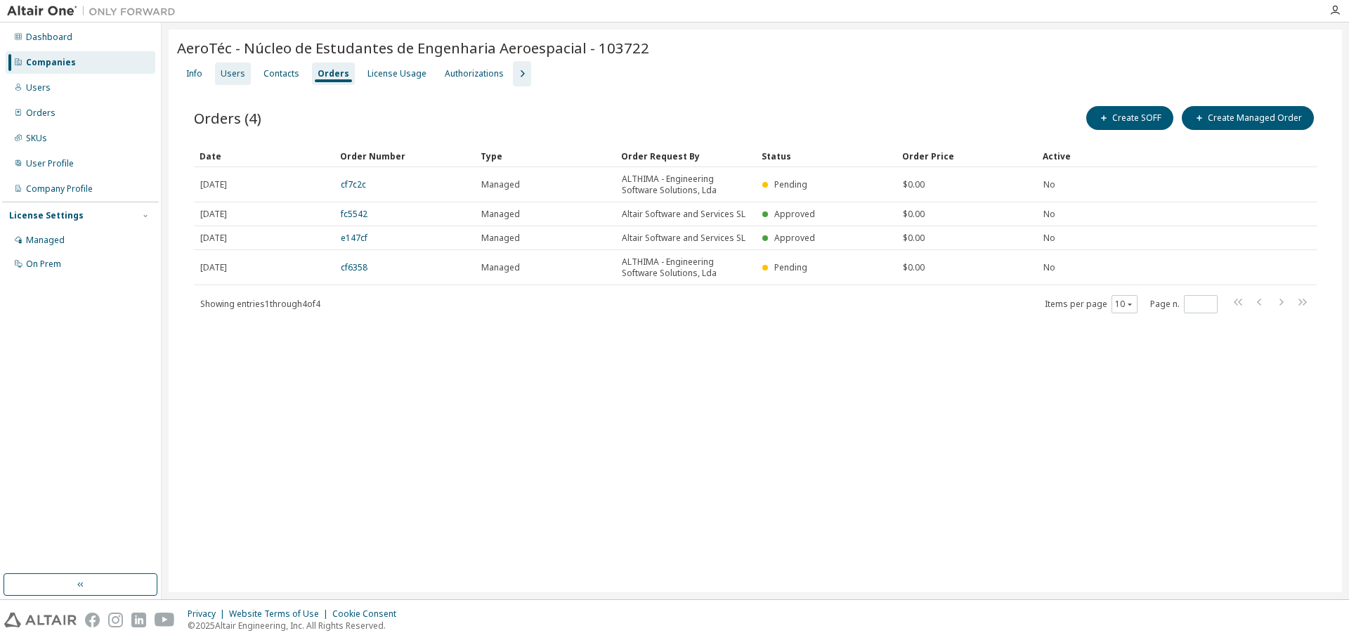
click at [231, 78] on div "Users" at bounding box center [233, 73] width 25 height 11
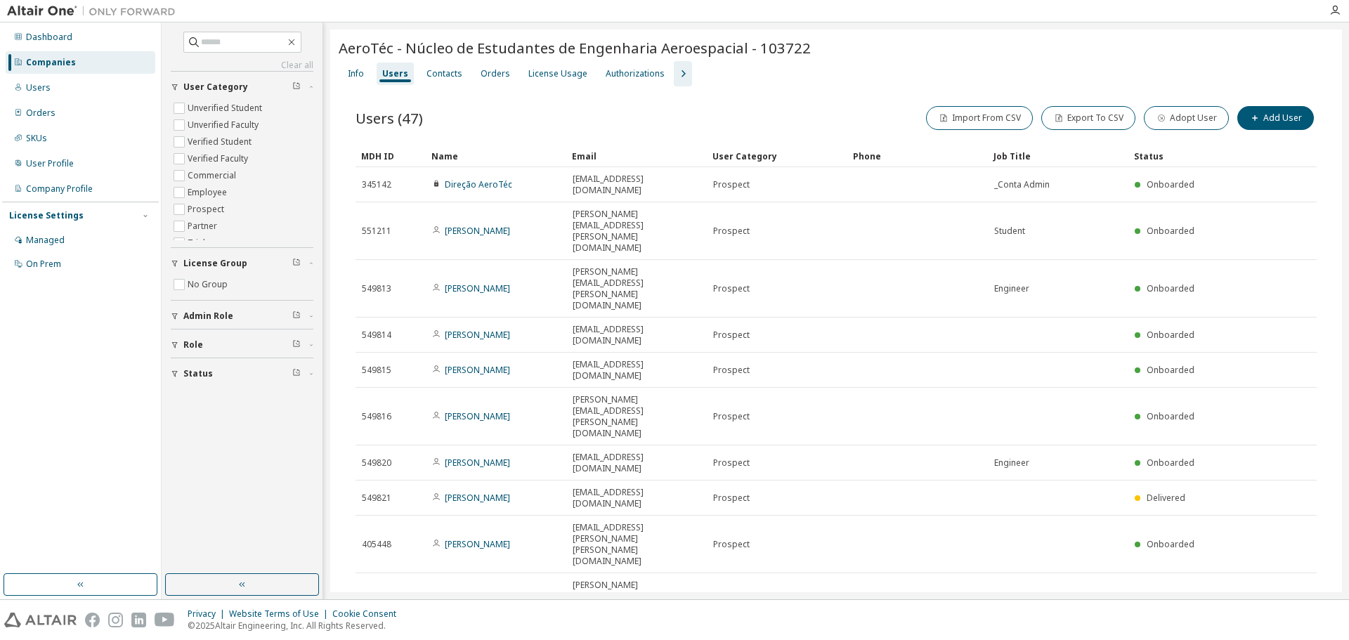
click at [57, 60] on div "Companies" at bounding box center [51, 62] width 50 height 11
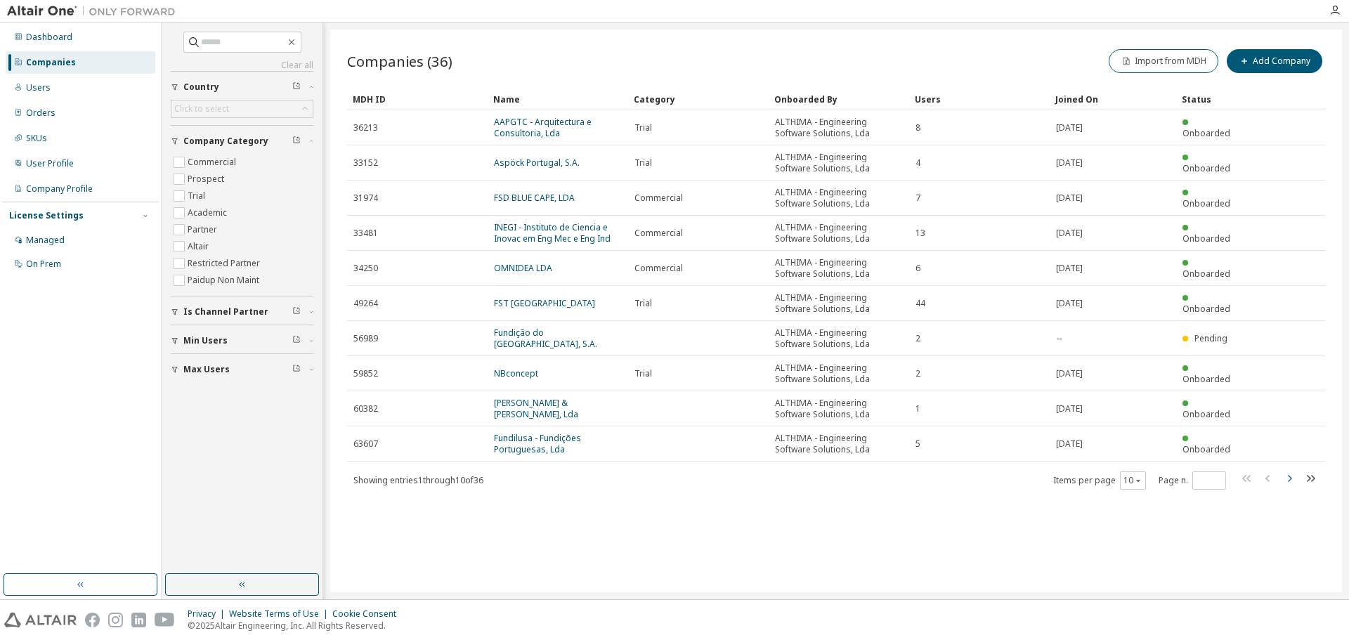
click at [1291, 480] on icon "button" at bounding box center [1289, 478] width 17 height 17
type input "*"
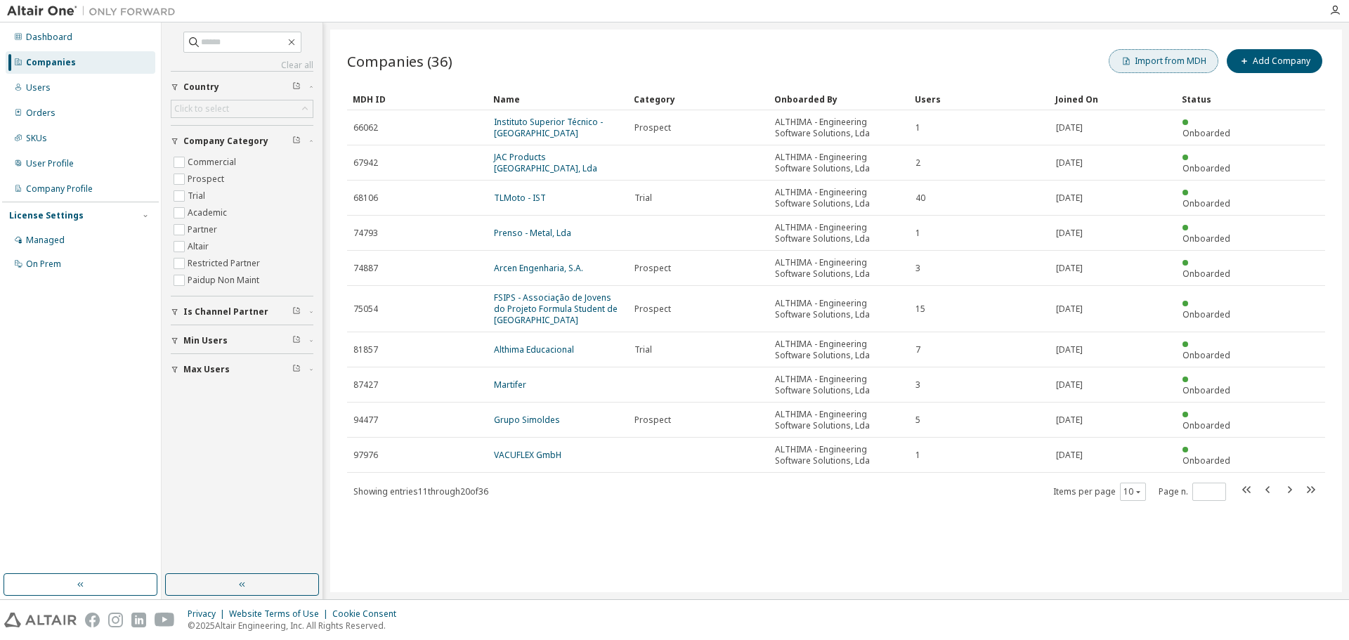
click at [1147, 56] on button "Import from MDH" at bounding box center [1163, 61] width 110 height 24
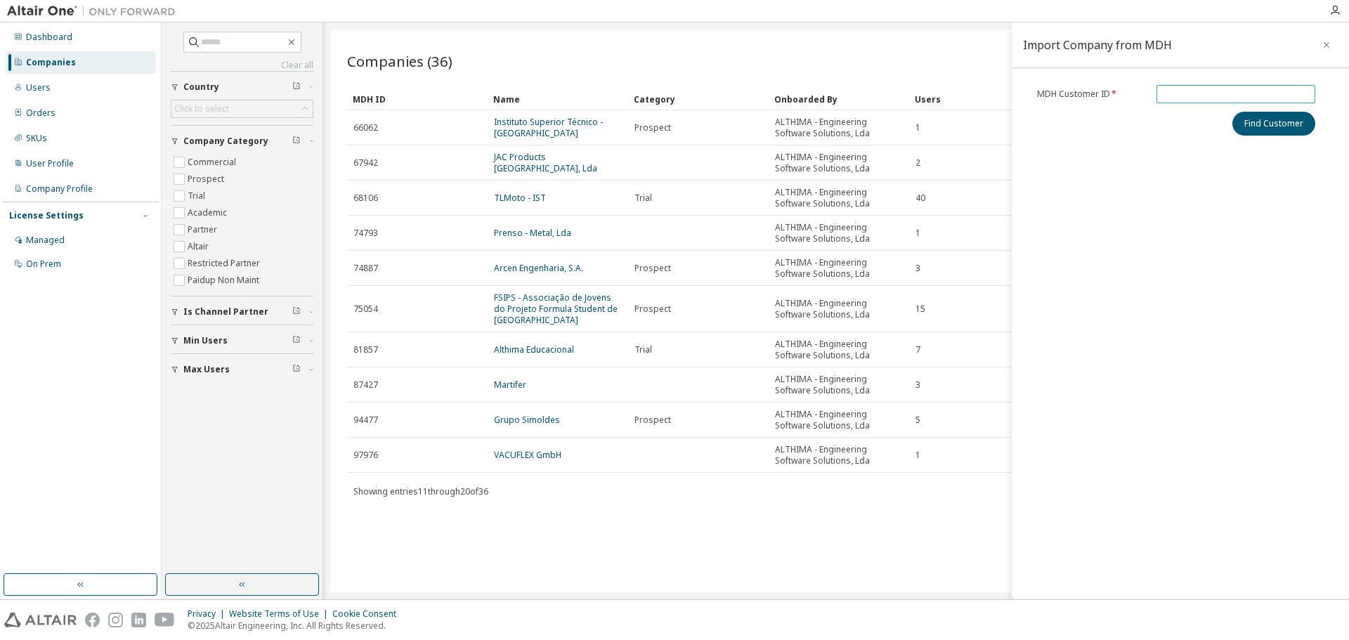
click at [1225, 99] on input "text" at bounding box center [1236, 94] width 152 height 11
click at [1328, 51] on button "button" at bounding box center [1326, 45] width 22 height 22
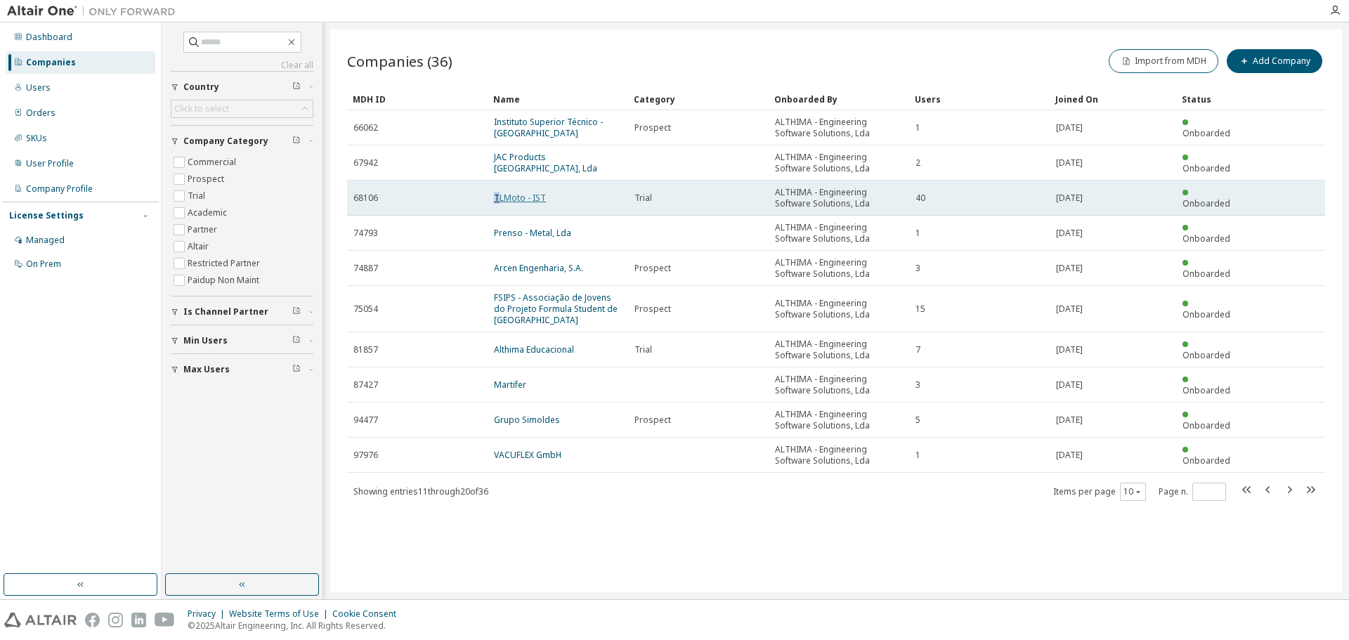
click at [497, 196] on link "TLMoto - IST" at bounding box center [520, 198] width 52 height 12
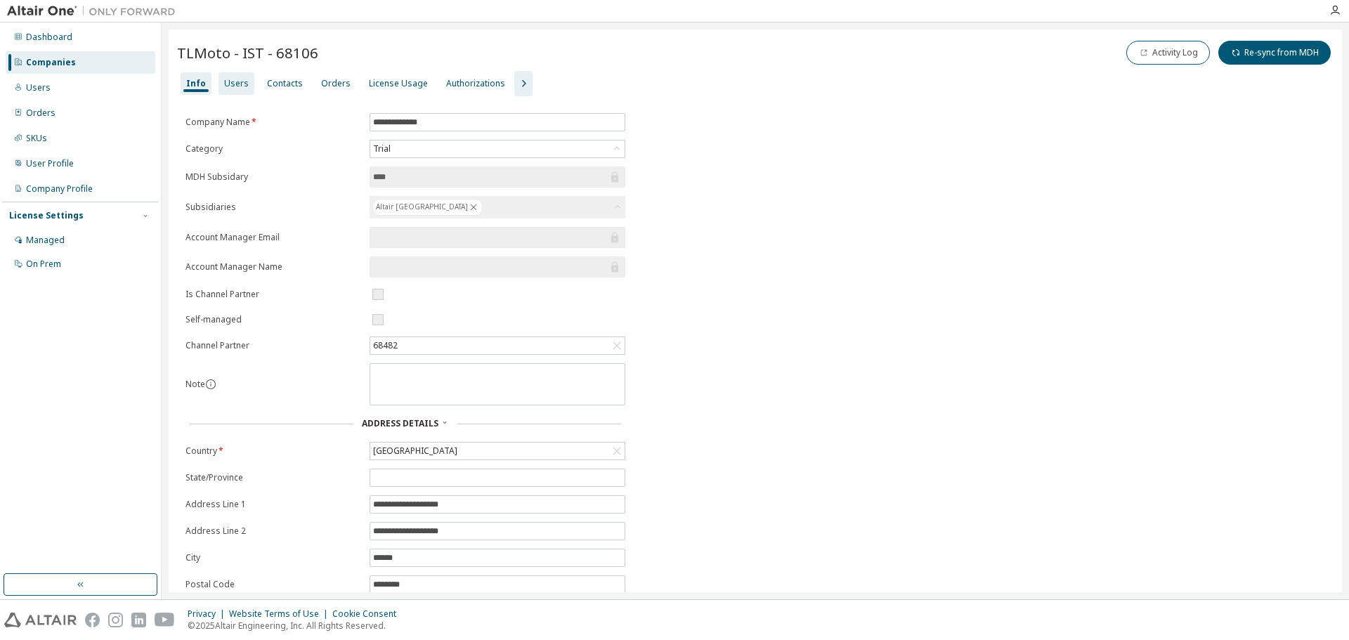
click at [237, 82] on div "Users" at bounding box center [236, 83] width 25 height 11
